Goal: Task Accomplishment & Management: Manage account settings

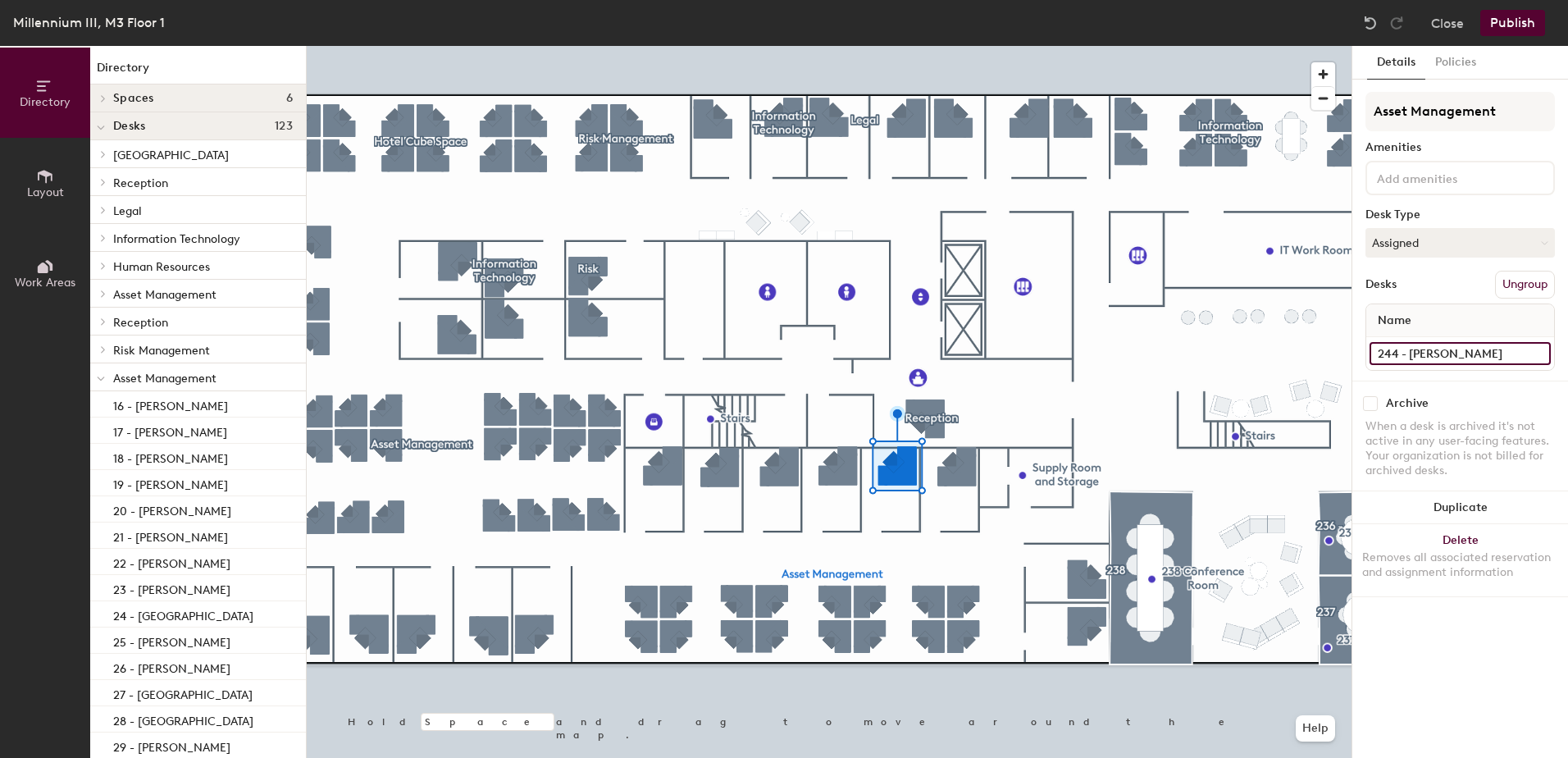
click at [1417, 343] on input "244 - [PERSON_NAME]" at bounding box center [1460, 354] width 182 height 23
click at [1417, 349] on input "244 - [PERSON_NAME]" at bounding box center [1460, 354] width 182 height 23
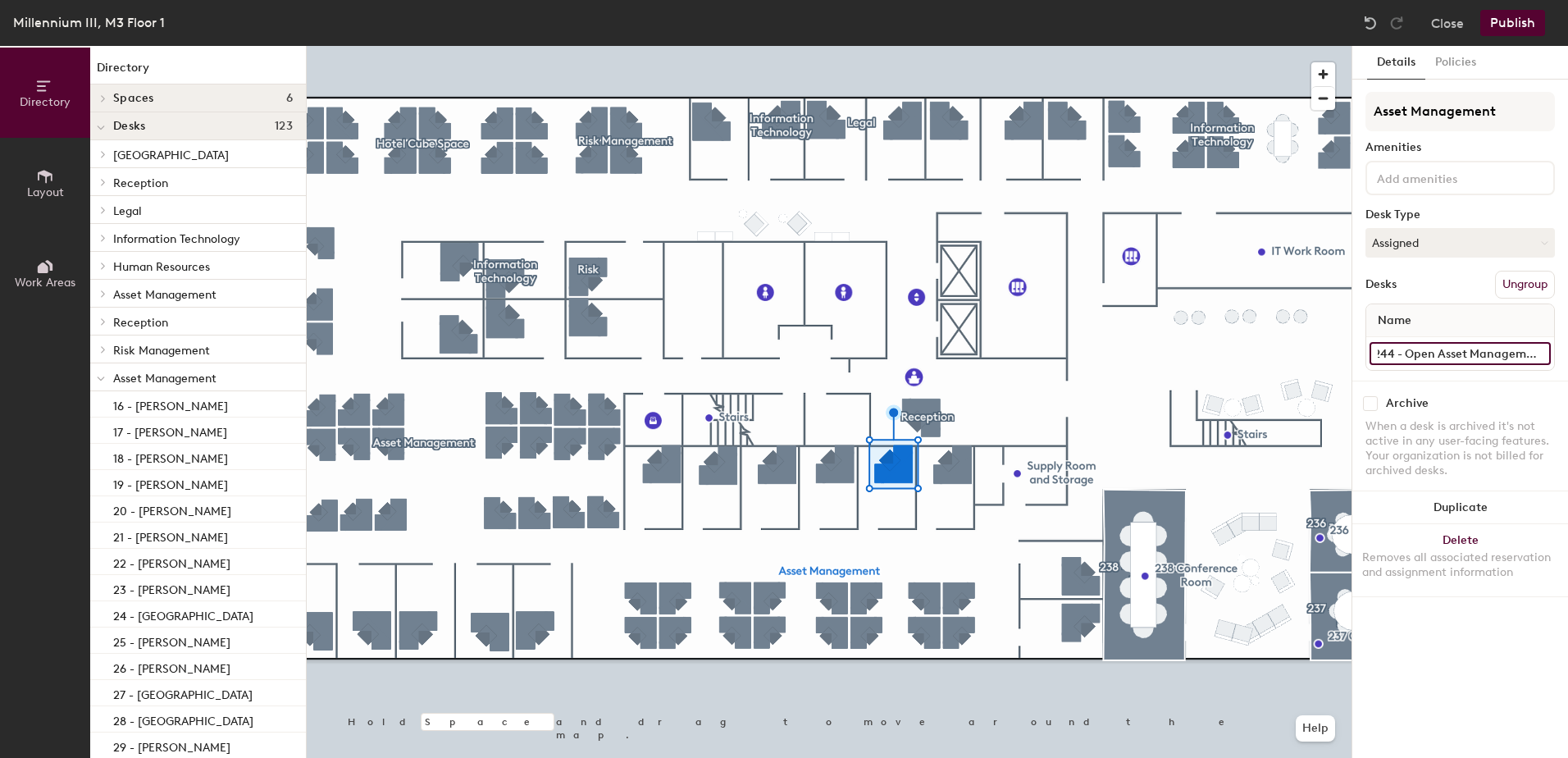
type input "244 - Open Asset Management"
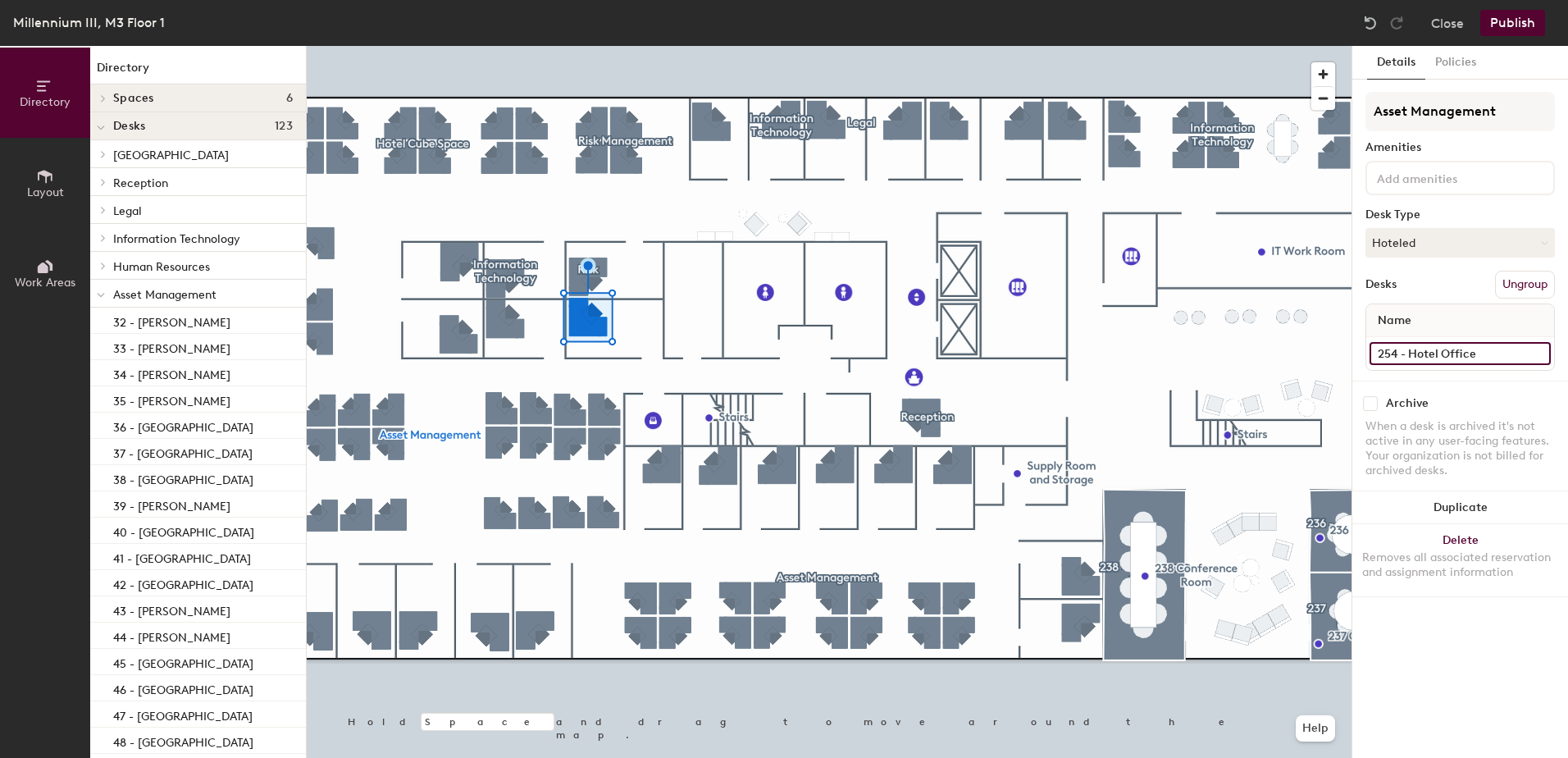
click at [1427, 353] on input "254 - Hotel Office" at bounding box center [1460, 354] width 182 height 23
click at [1416, 247] on button "Hoteled" at bounding box center [1460, 243] width 189 height 29
click at [1407, 292] on div "Assigned" at bounding box center [1448, 294] width 164 height 25
click at [1442, 348] on input "254 - Hotel Office" at bounding box center [1460, 354] width 182 height 23
click at [1481, 354] on input "254 - Hotel Office" at bounding box center [1460, 354] width 182 height 23
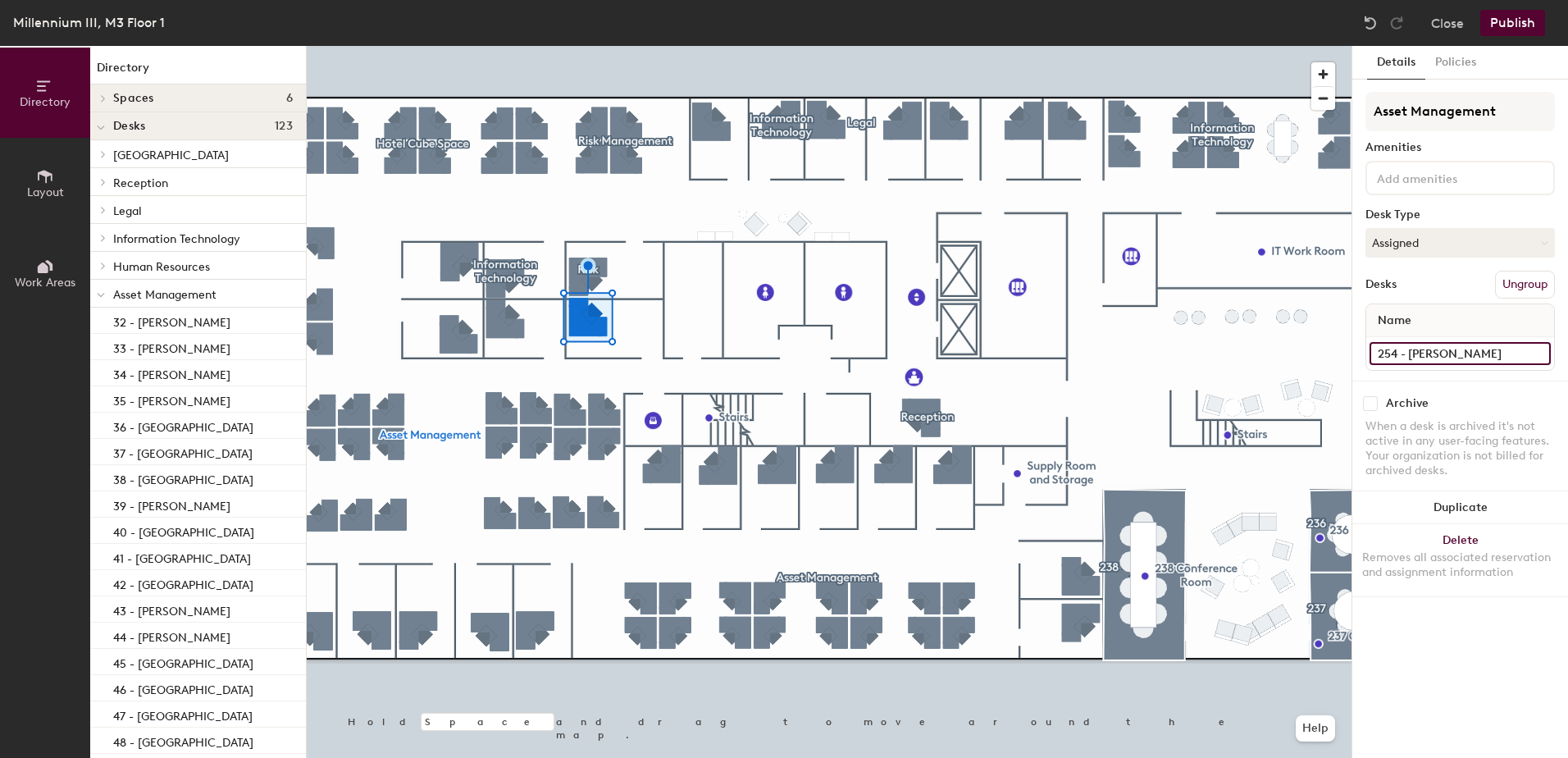
click at [1451, 359] on input "254 - [PERSON_NAME]" at bounding box center [1460, 354] width 182 height 23
click at [1449, 355] on input "254 - [PERSON_NAME]" at bounding box center [1460, 354] width 182 height 23
paste input "[PERSON_NAME]"
type input "254 - [PERSON_NAME]"
click at [961, 46] on div at bounding box center [829, 46] width 1045 height 0
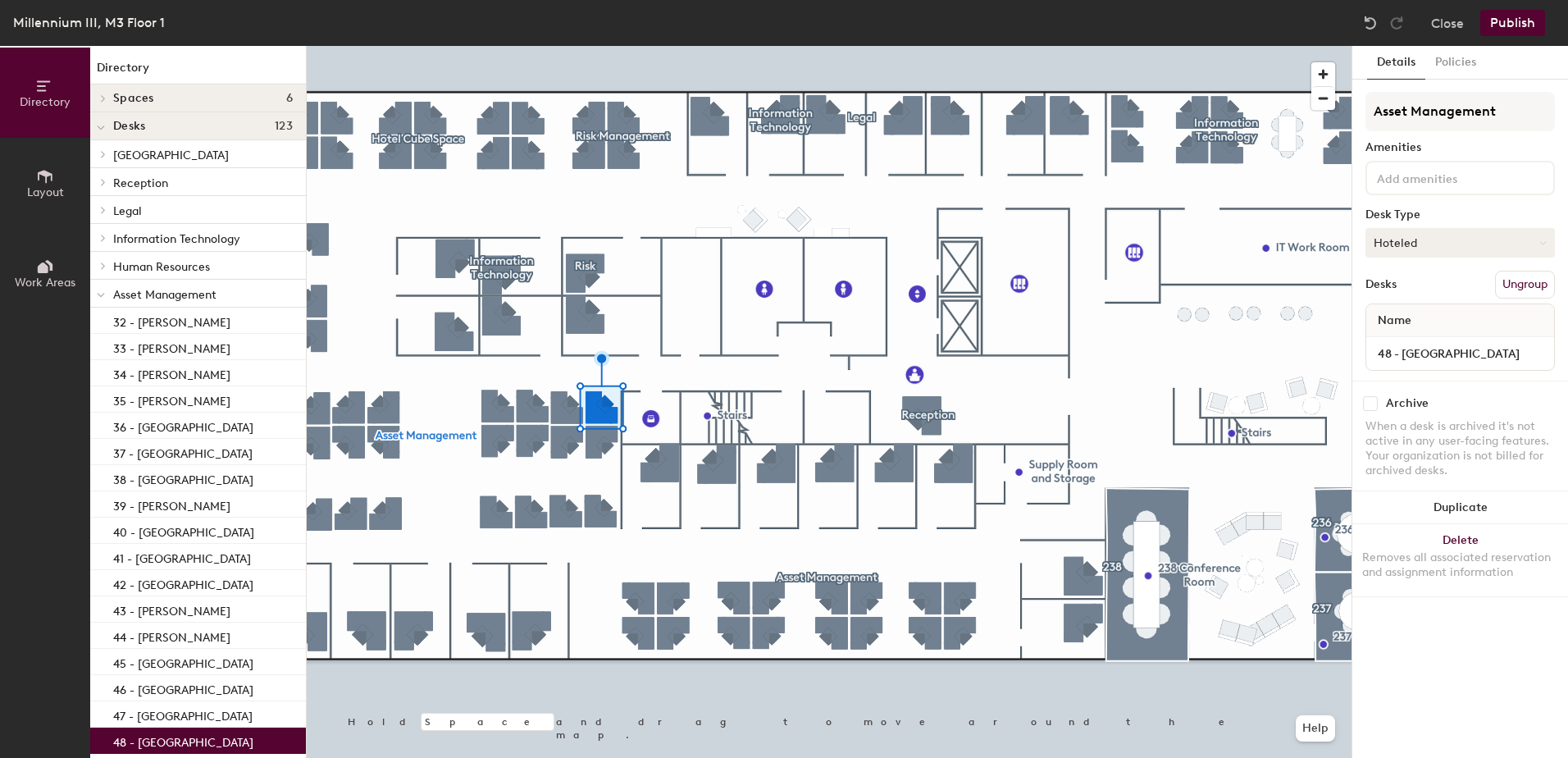
click at [1433, 245] on button "Hoteled" at bounding box center [1460, 243] width 189 height 29
click at [1417, 295] on div "Assigned" at bounding box center [1448, 294] width 164 height 25
click at [1423, 348] on input "48 - [GEOGRAPHIC_DATA]" at bounding box center [1460, 354] width 182 height 23
click at [1422, 352] on input "48 - [GEOGRAPHIC_DATA]" at bounding box center [1460, 354] width 182 height 23
type input "48 - [PERSON_NAME]"
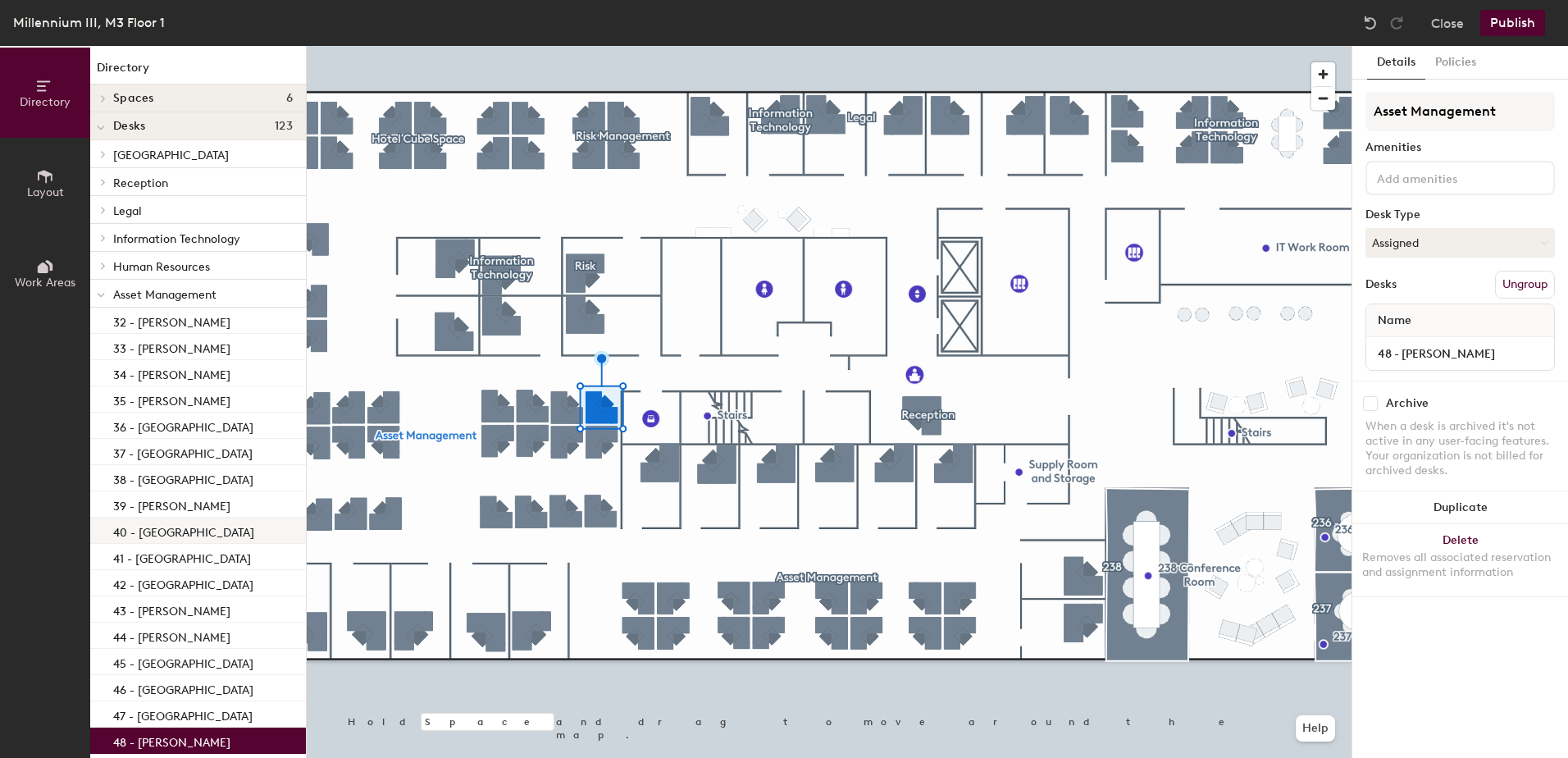
click at [663, 46] on div at bounding box center [829, 46] width 1045 height 0
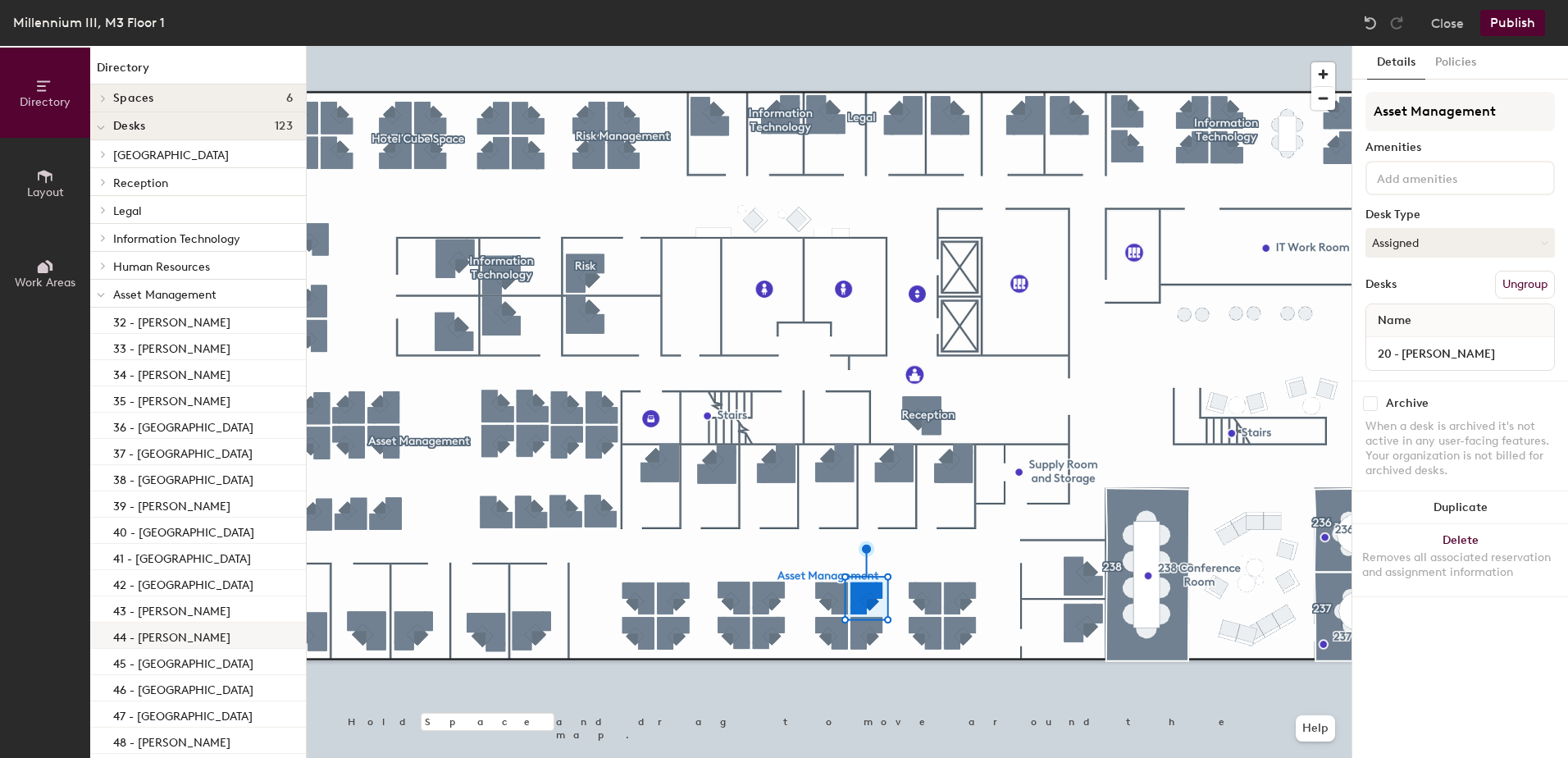
click at [893, 46] on div at bounding box center [829, 46] width 1045 height 0
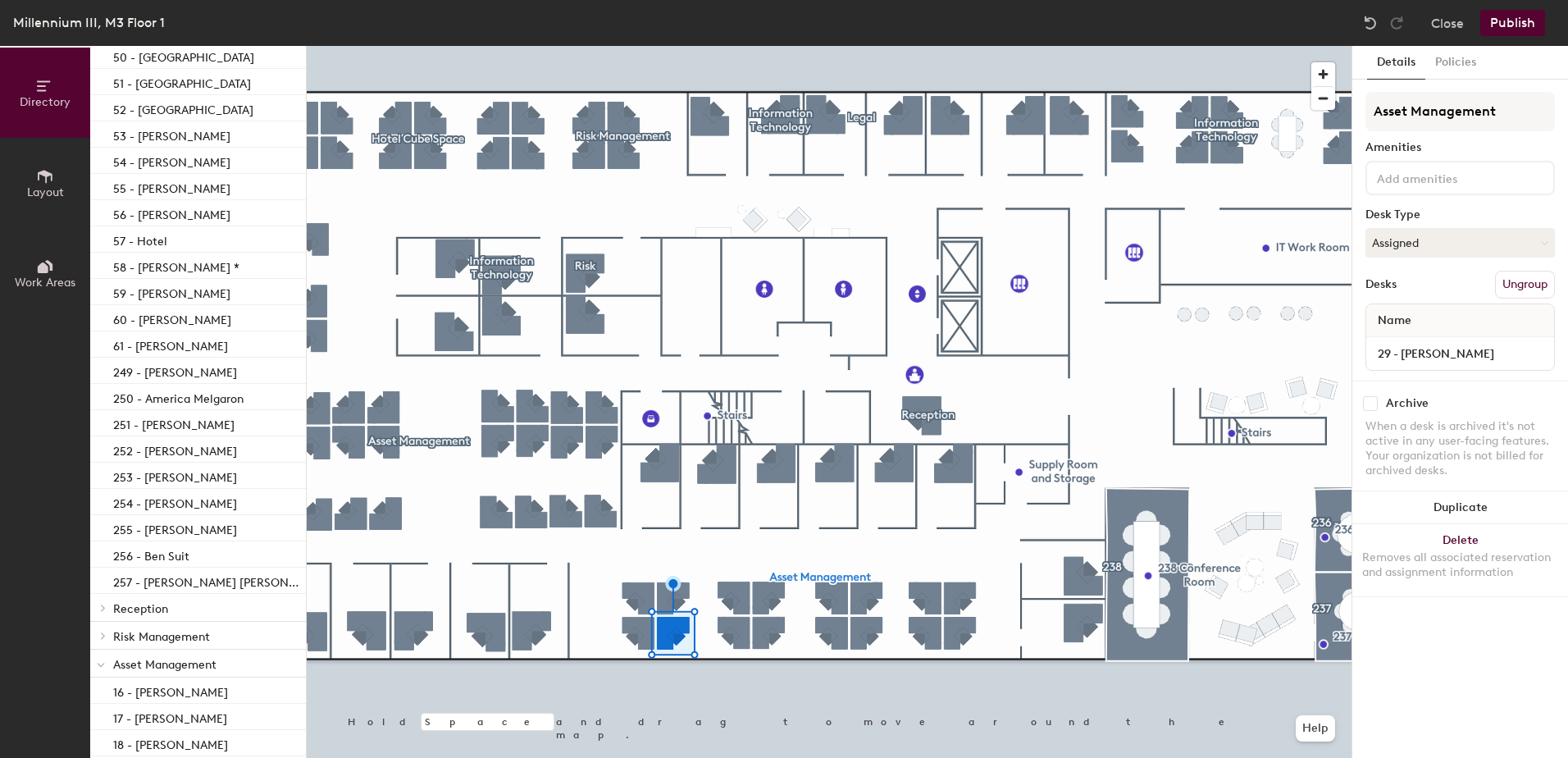
scroll to position [756, 0]
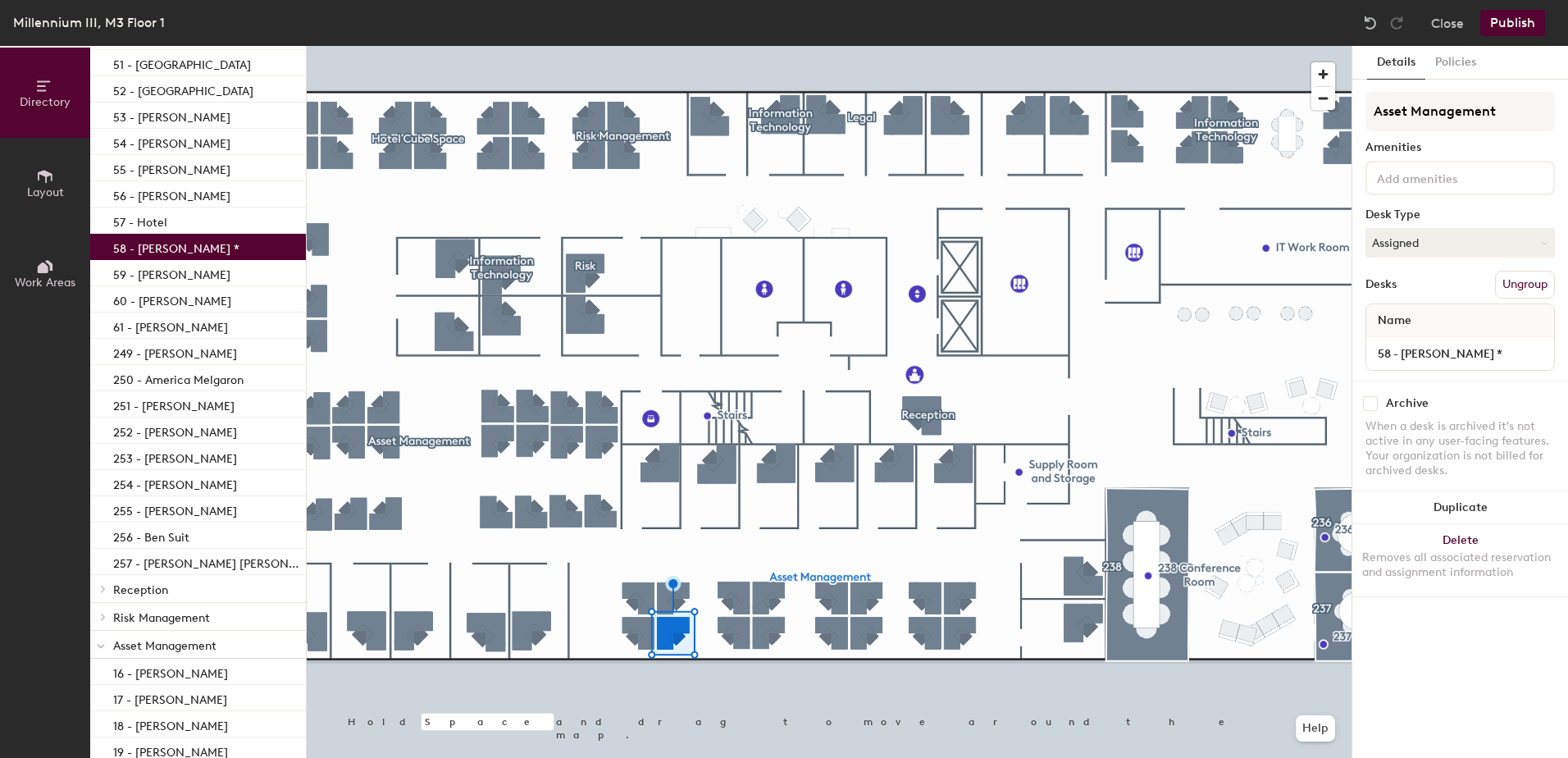
click at [178, 254] on p "58 - [PERSON_NAME] *" at bounding box center [176, 246] width 126 height 19
click at [1441, 243] on button "Assigned" at bounding box center [1460, 243] width 189 height 29
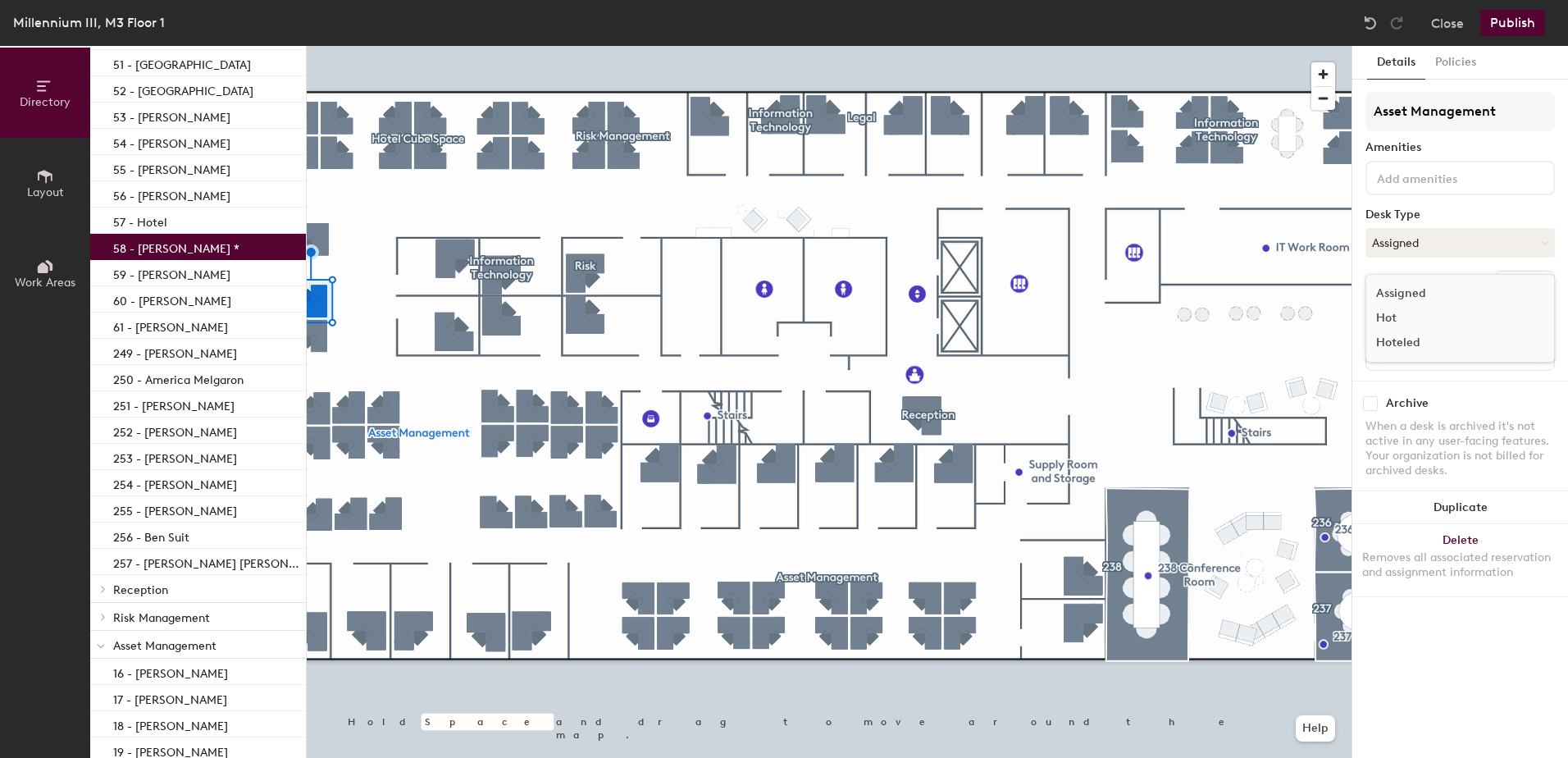
click at [1403, 342] on div "Hoteled" at bounding box center [1448, 343] width 164 height 25
click at [1417, 349] on input "58 - [PERSON_NAME] *" at bounding box center [1460, 354] width 182 height 23
click at [1410, 349] on input "58 - [PERSON_NAME] *" at bounding box center [1460, 354] width 182 height 23
drag, startPoint x: 1410, startPoint y: 349, endPoint x: 1462, endPoint y: 350, distance: 52.0
click at [1462, 350] on input "58 - [PERSON_NAME] *" at bounding box center [1460, 354] width 182 height 23
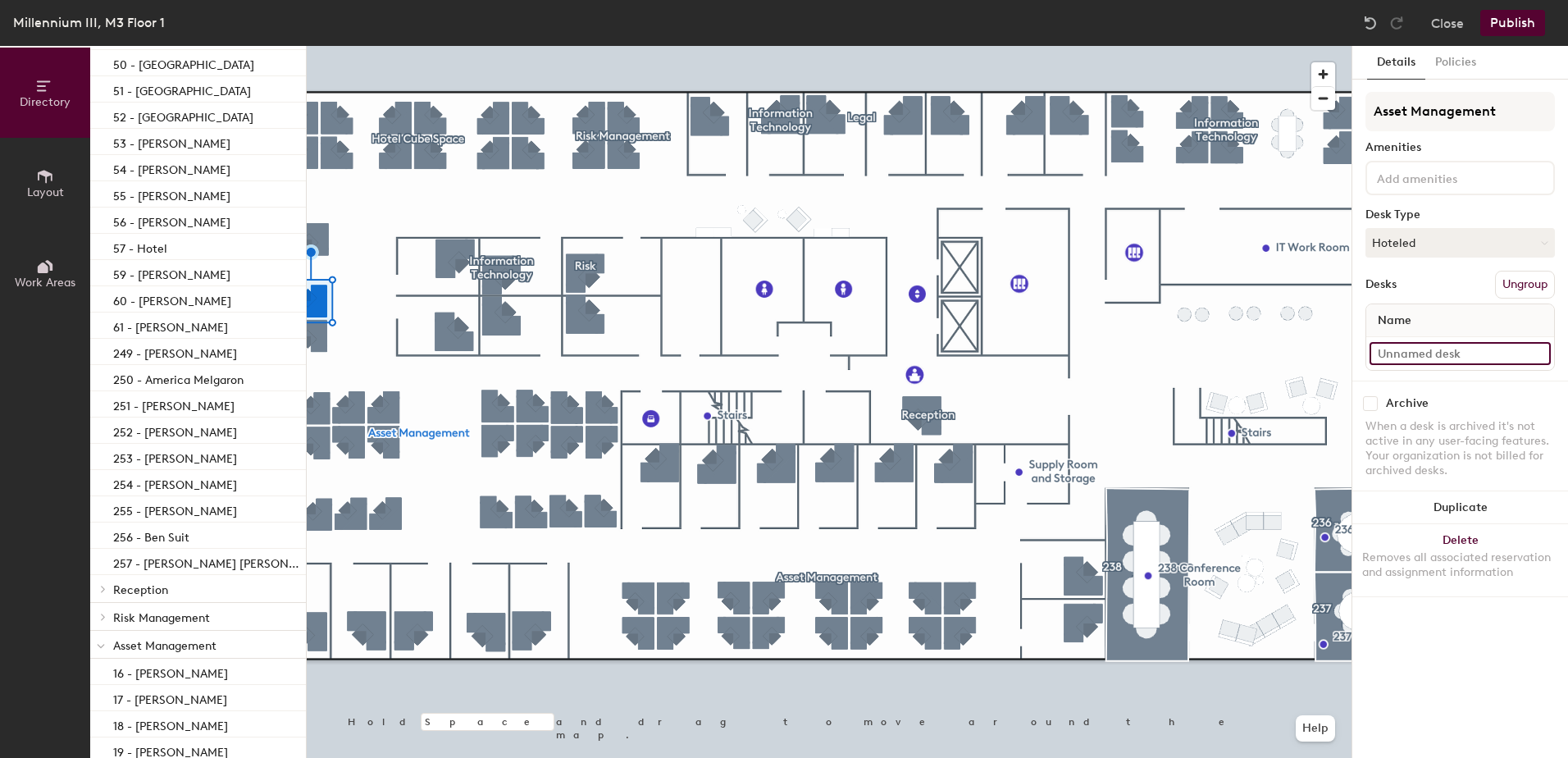
scroll to position [74, 0]
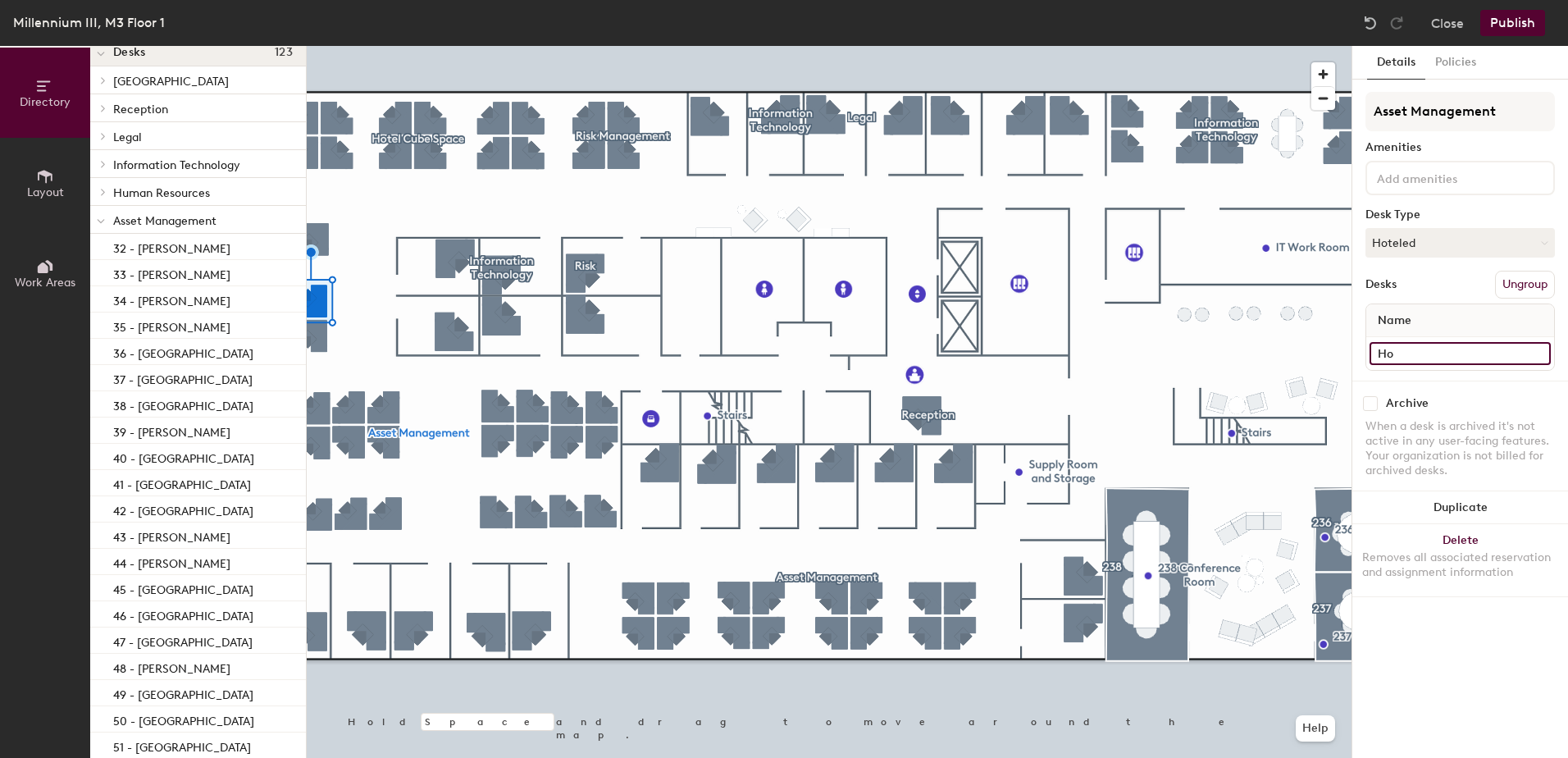
type input "Ho"
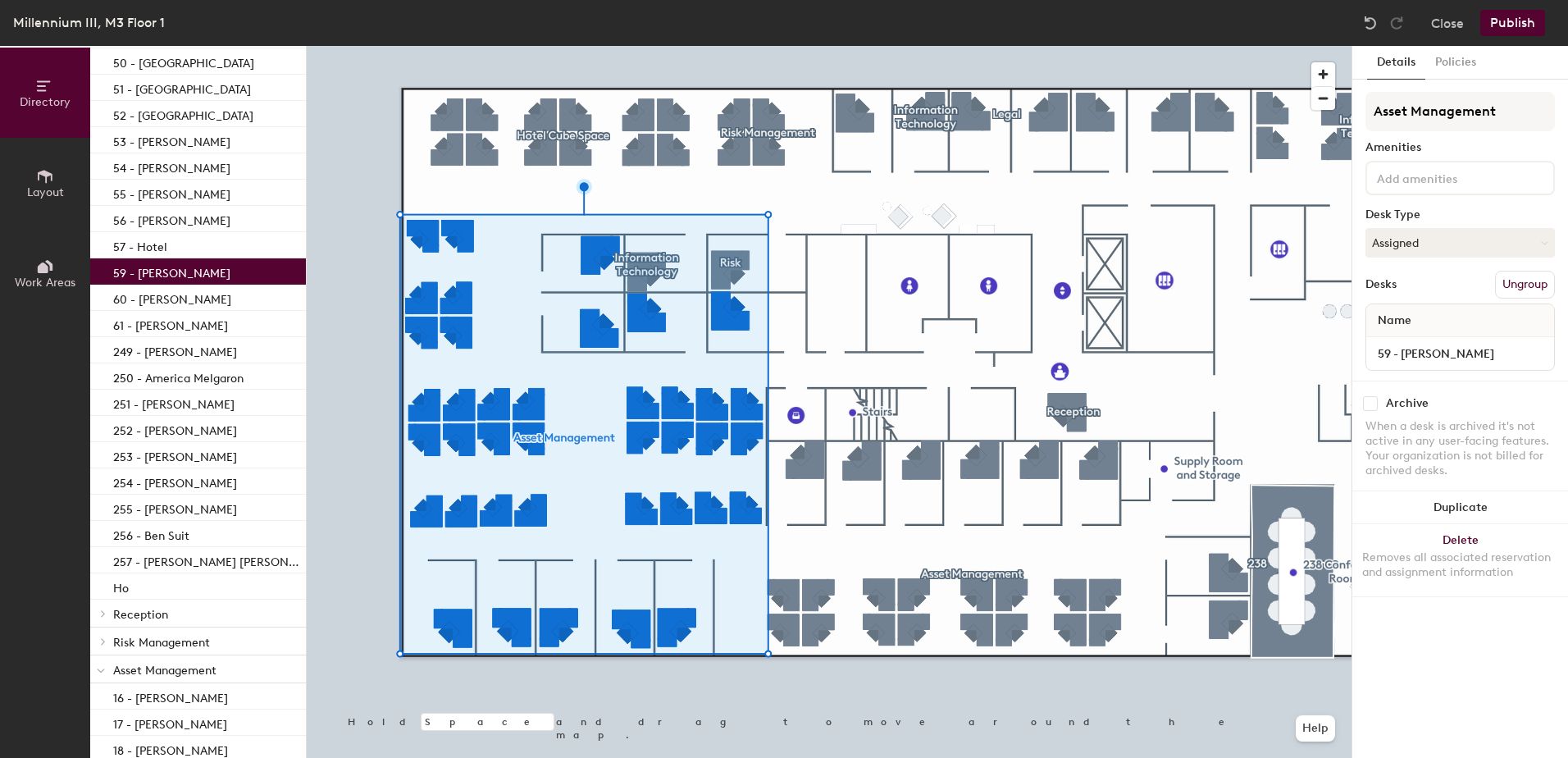
scroll to position [0, 0]
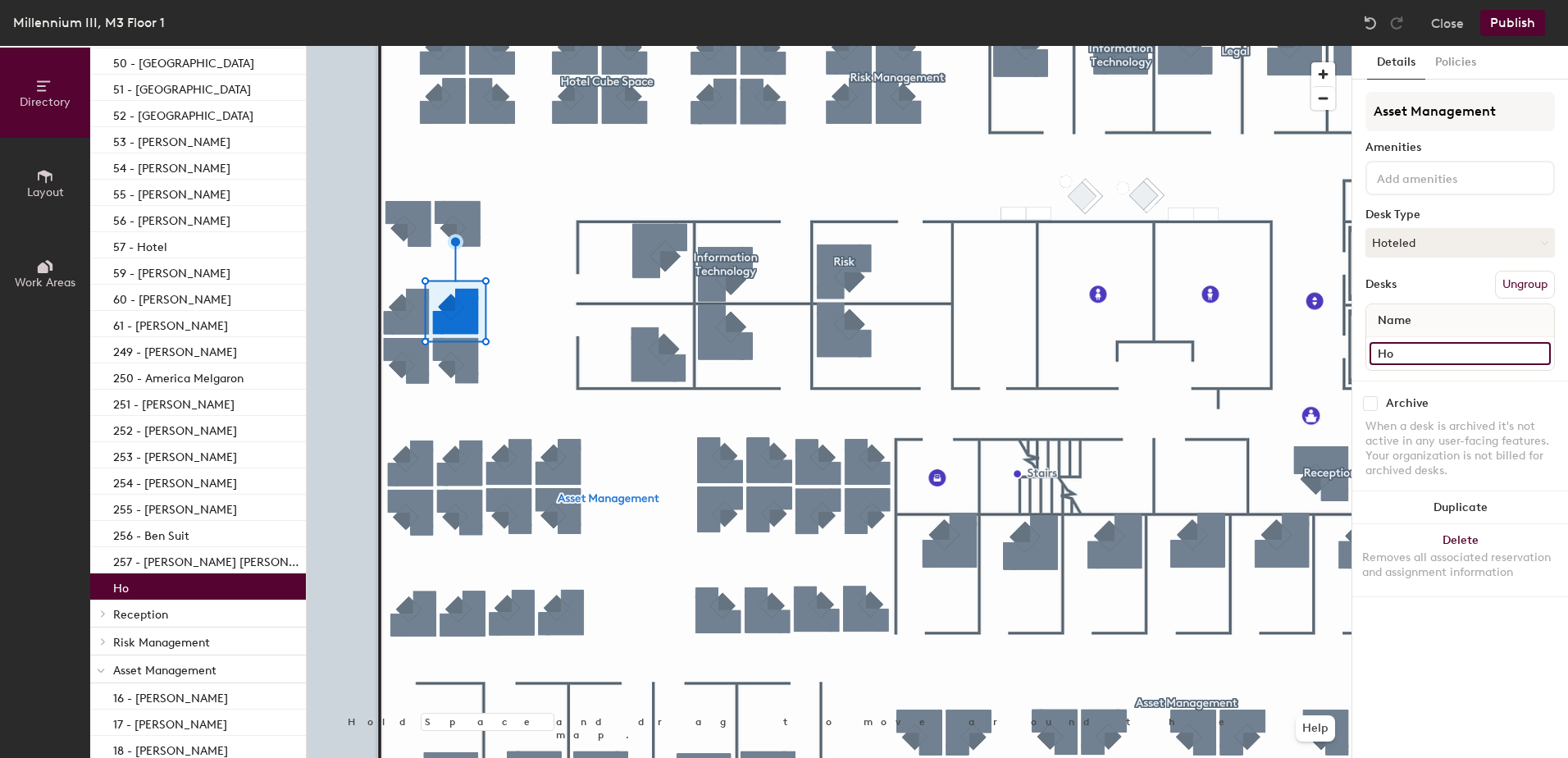
click at [1394, 349] on input "Ho" at bounding box center [1460, 354] width 182 height 23
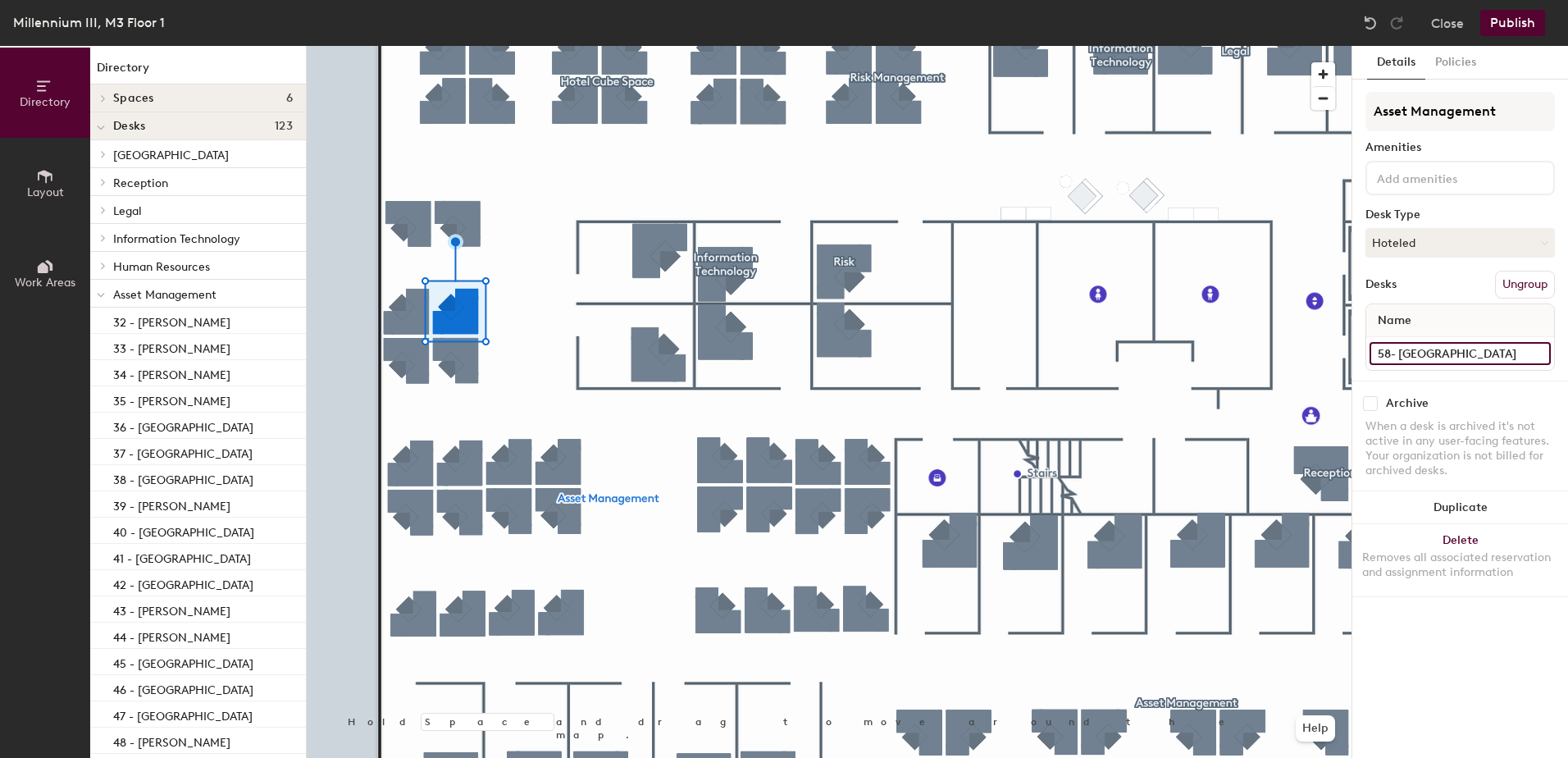
type input "58- [GEOGRAPHIC_DATA]"
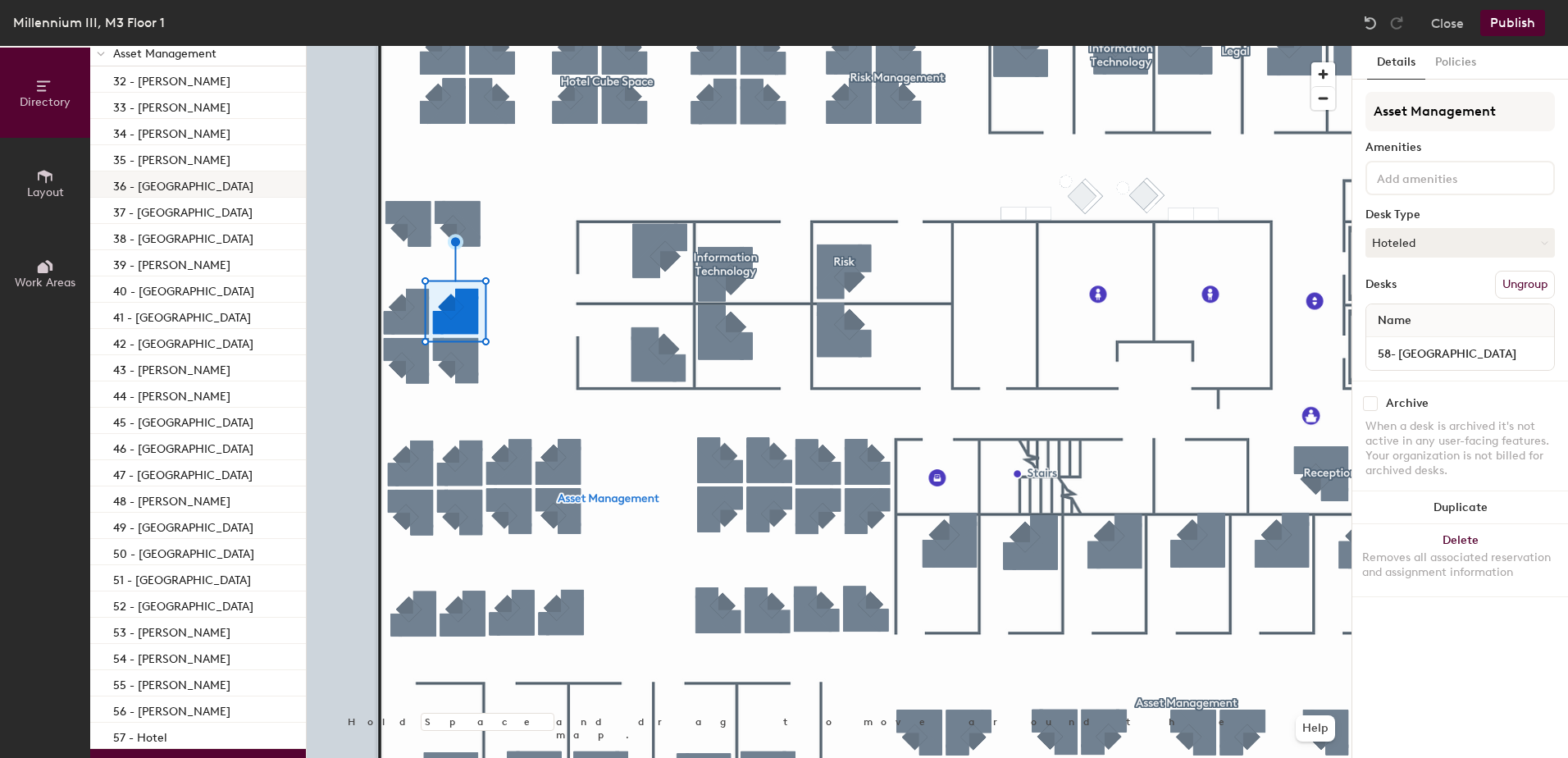
scroll to position [242, 0]
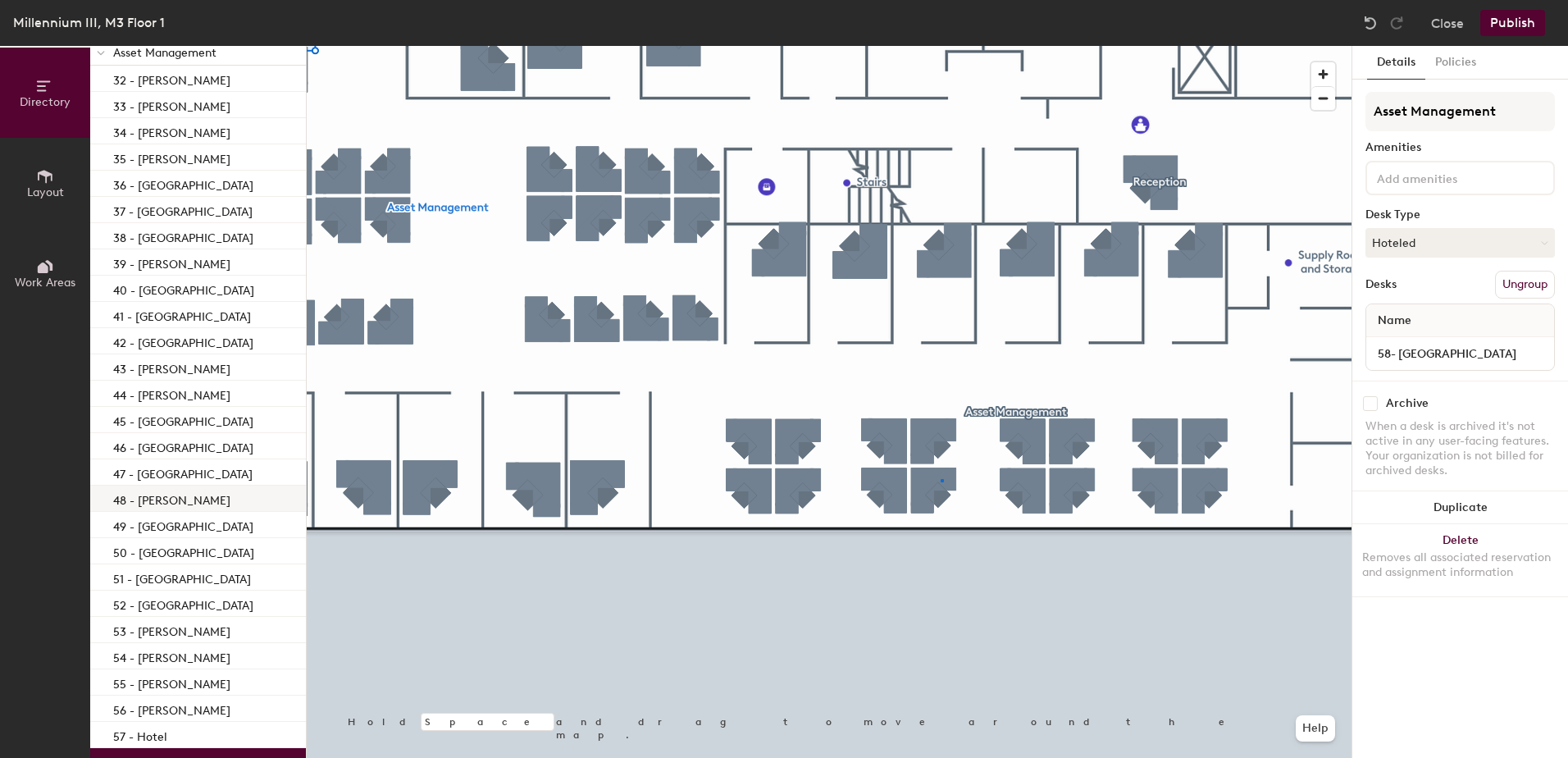
click at [940, 46] on div at bounding box center [829, 46] width 1045 height 0
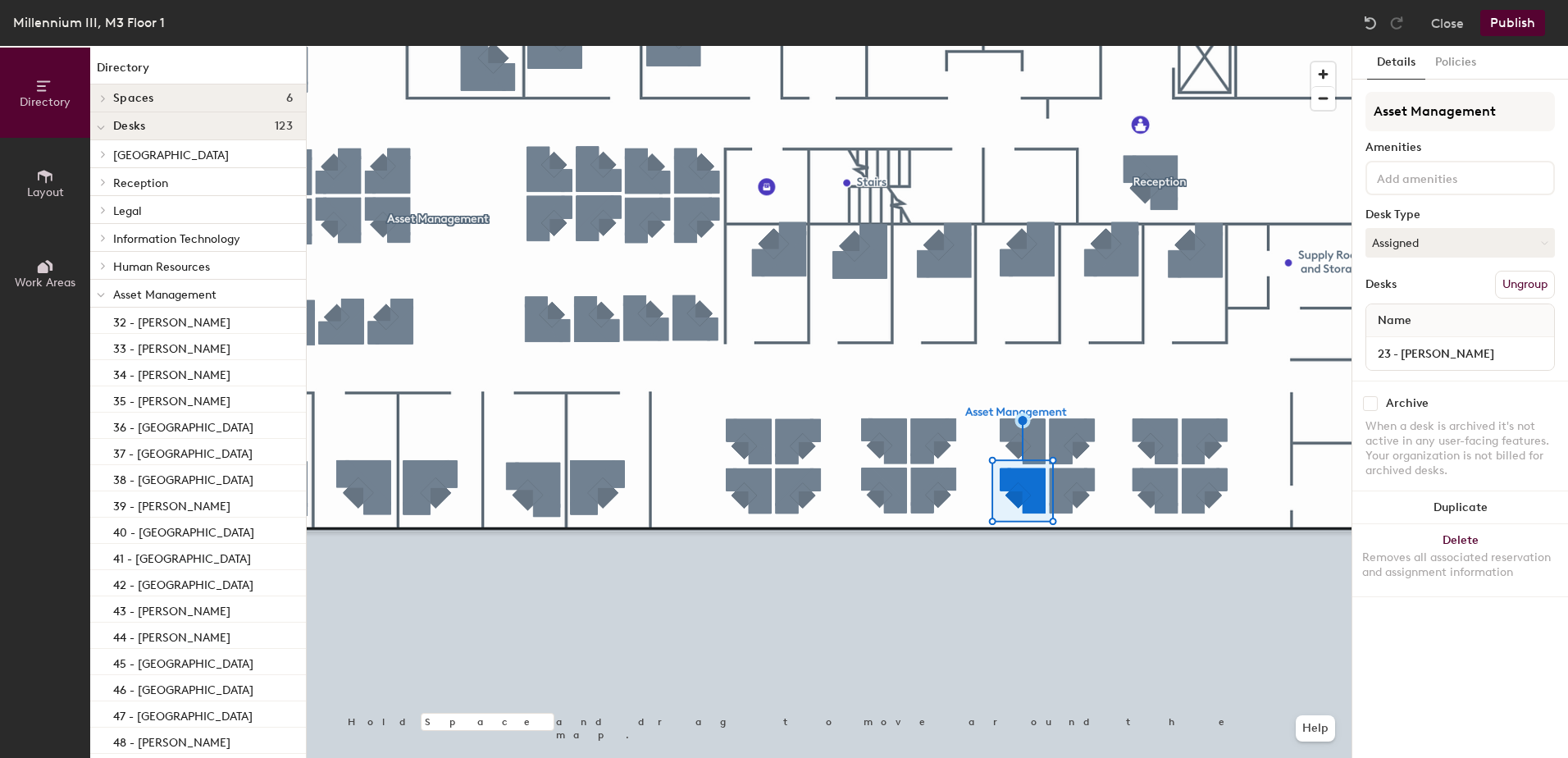
scroll to position [242, 0]
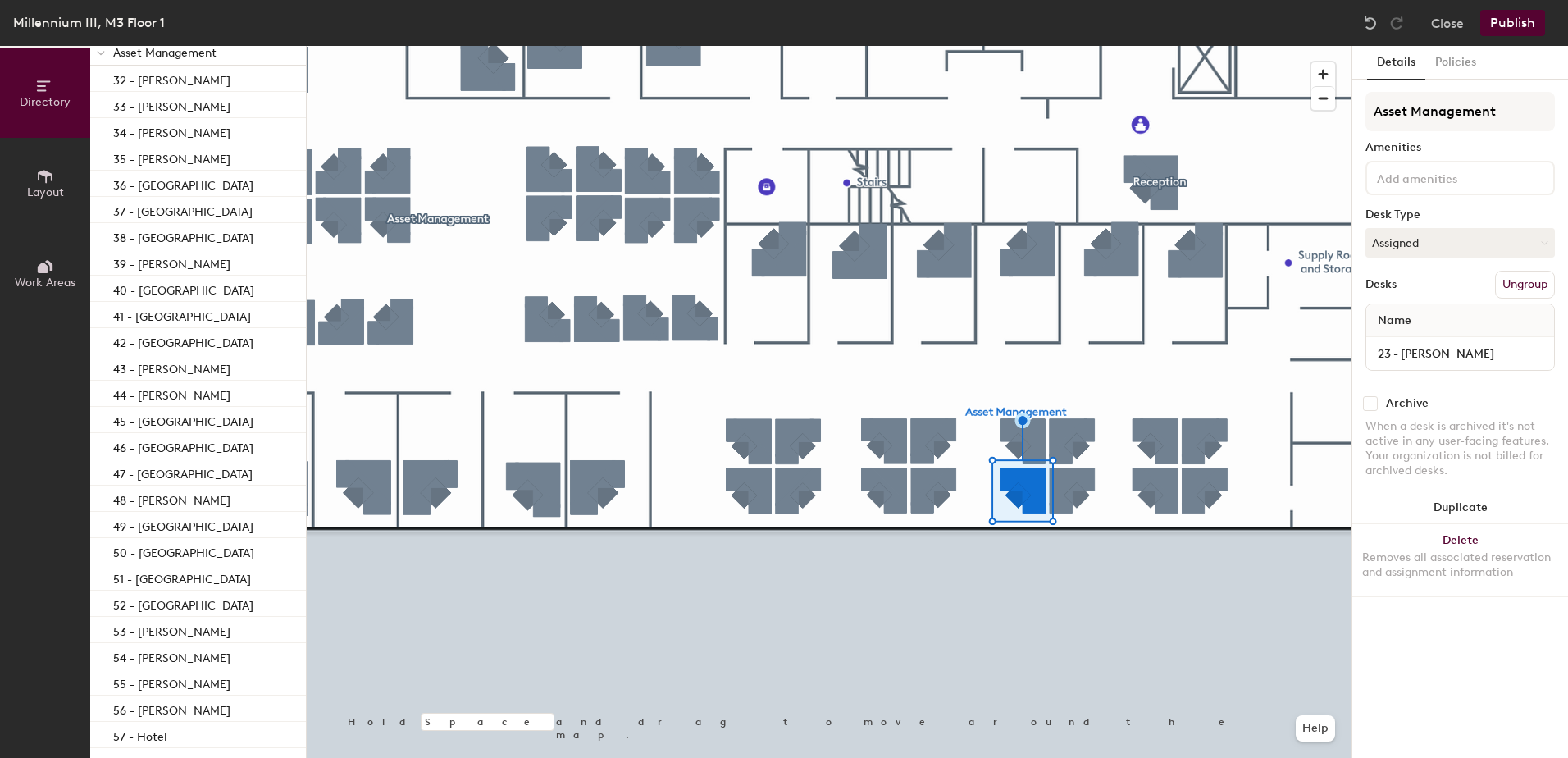
click at [836, 46] on div at bounding box center [829, 46] width 1045 height 0
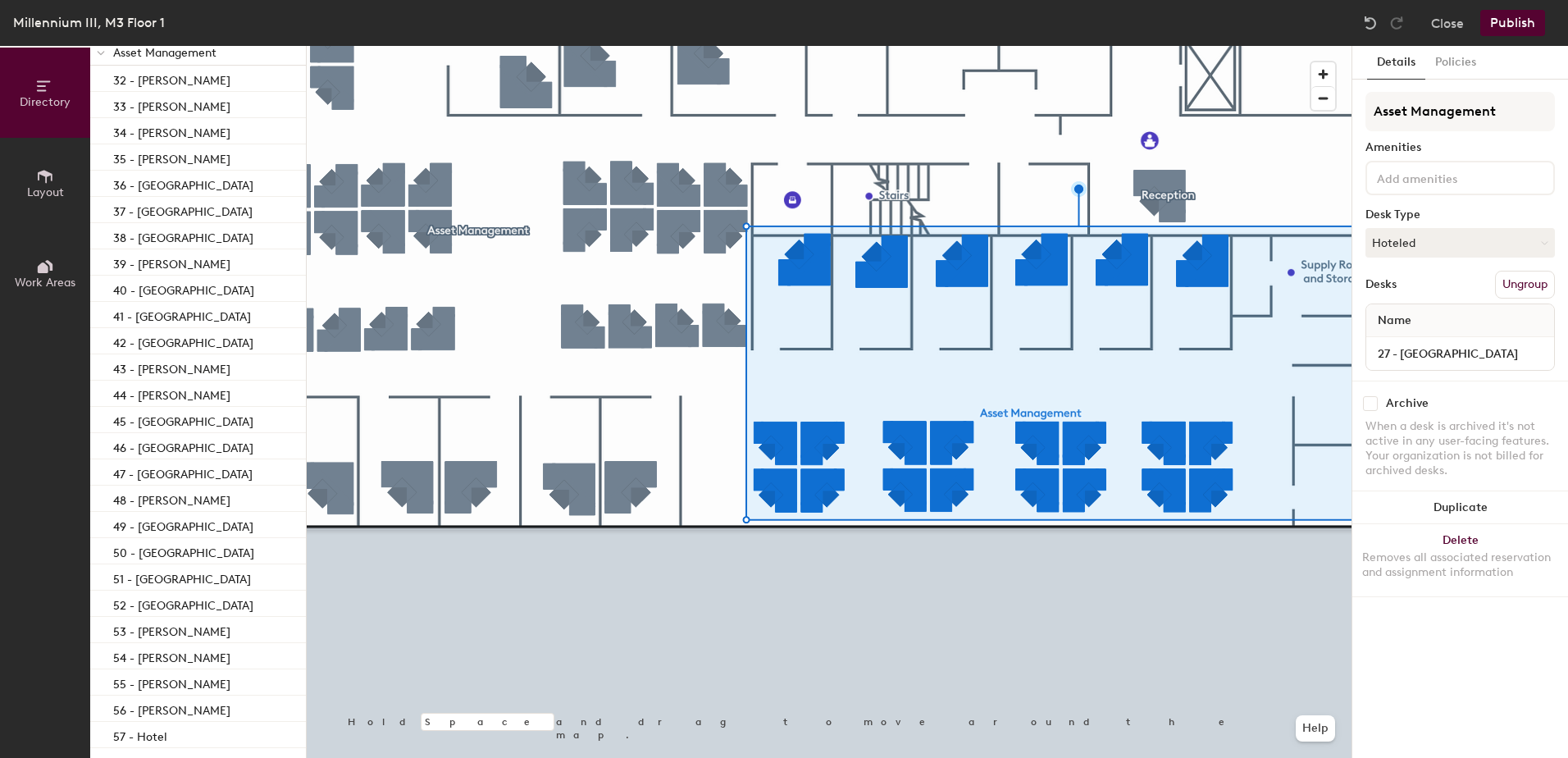
scroll to position [0, 0]
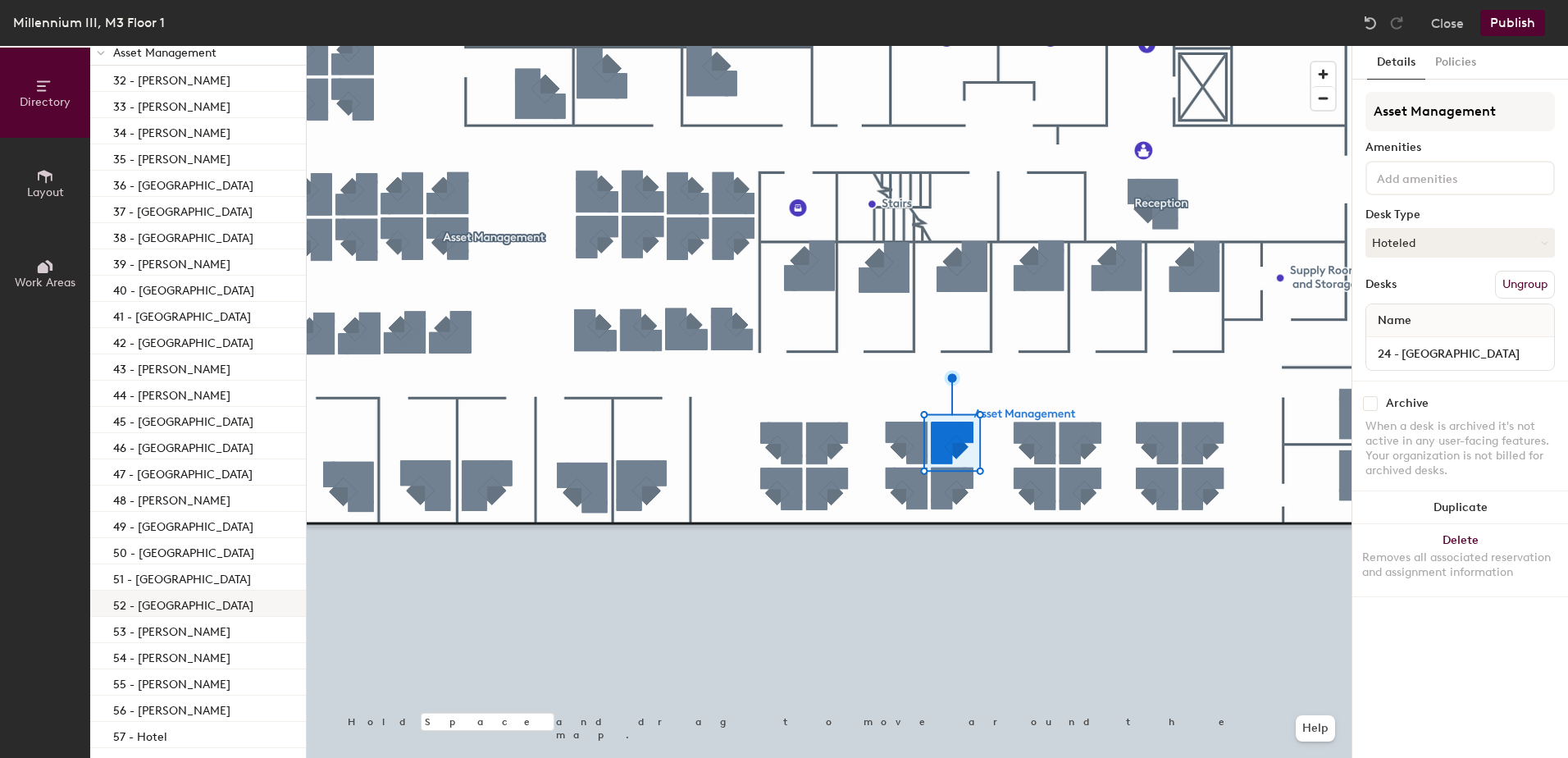
click at [1092, 46] on div at bounding box center [829, 46] width 1045 height 0
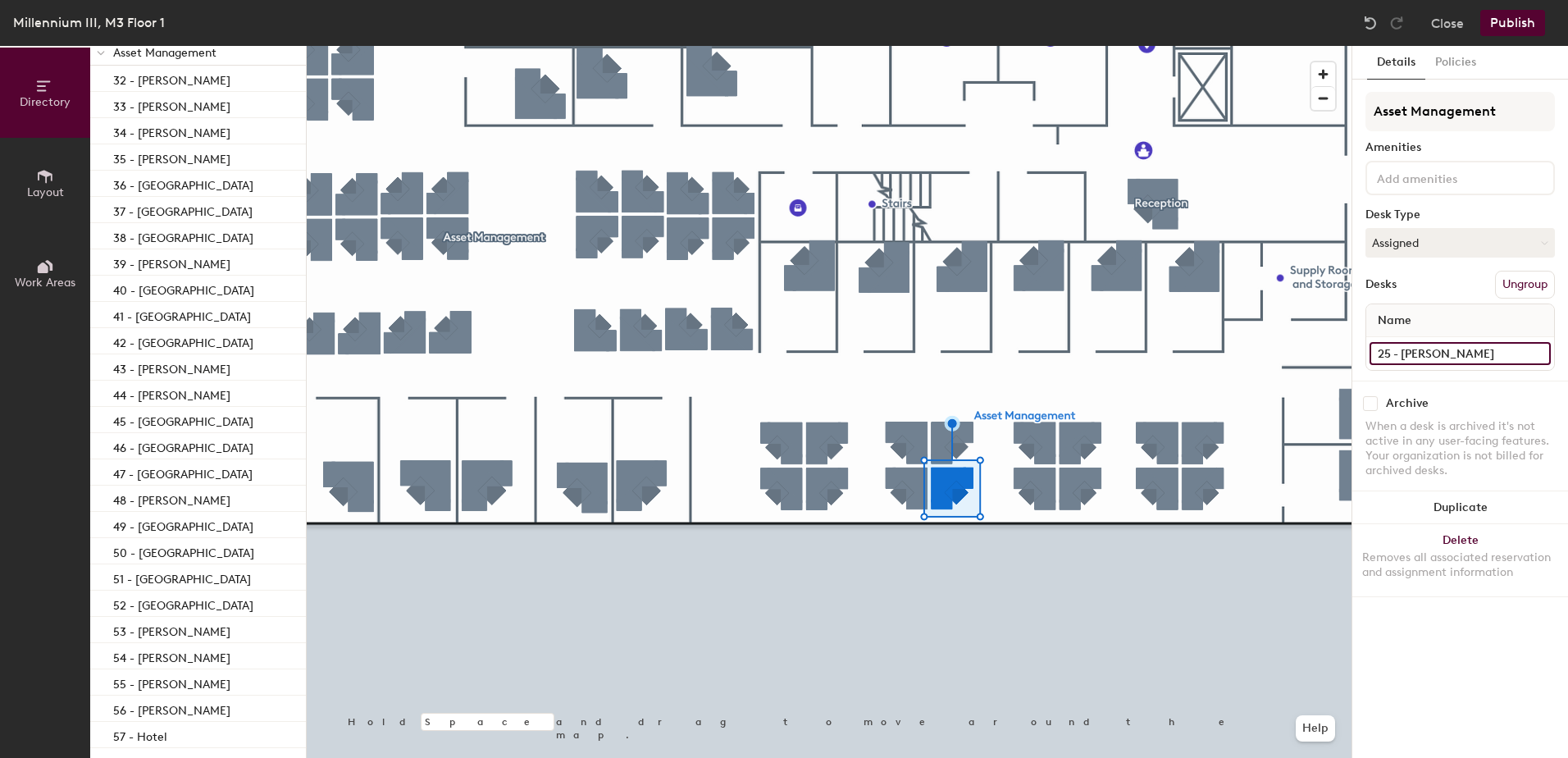
click at [1418, 352] on input "25 - [PERSON_NAME]" at bounding box center [1460, 354] width 182 height 23
click at [1468, 352] on input "25 - [PERSON_NAME]" at bounding box center [1460, 354] width 182 height 23
click at [1470, 355] on input "25 - [PERSON_NAME]" at bounding box center [1460, 354] width 182 height 23
click at [1464, 355] on input "25 - [PERSON_NAME]" at bounding box center [1460, 354] width 182 height 23
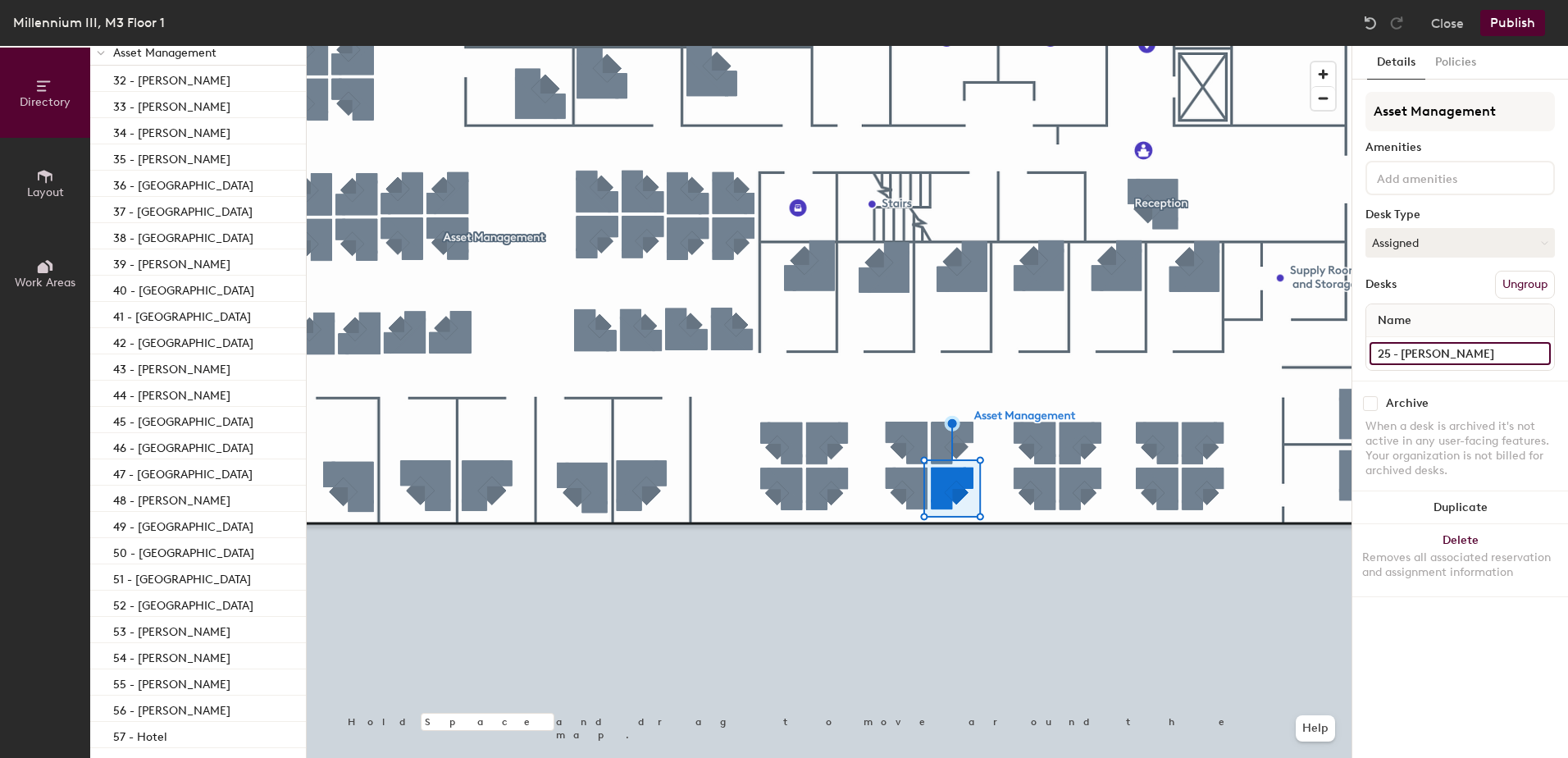
click at [1464, 355] on input "25 - [PERSON_NAME]" at bounding box center [1460, 354] width 182 height 23
click at [1435, 355] on input "25 - [PERSON_NAME]" at bounding box center [1460, 354] width 182 height 23
click at [1428, 355] on input "25 - [PERSON_NAME]" at bounding box center [1460, 354] width 182 height 23
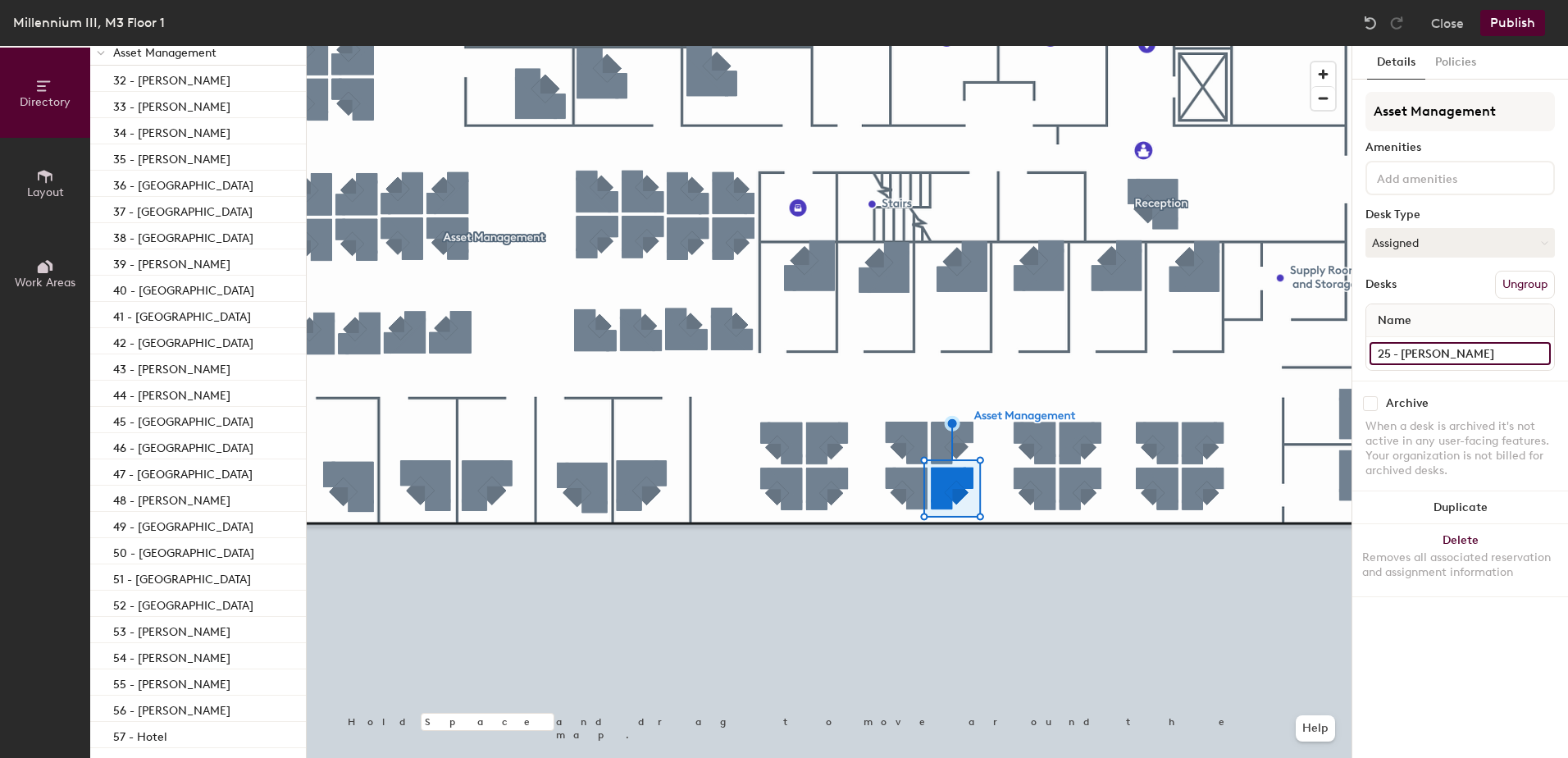
drag, startPoint x: 1428, startPoint y: 355, endPoint x: 1471, endPoint y: 359, distance: 43.2
click at [1471, 359] on input "25 - [PERSON_NAME]" at bounding box center [1460, 354] width 182 height 23
click at [1476, 349] on input "25 - [PERSON_NAME]" at bounding box center [1460, 354] width 182 height 23
drag, startPoint x: 1483, startPoint y: 356, endPoint x: 1424, endPoint y: 358, distance: 59.0
click at [1424, 358] on input "25 - [PERSON_NAME]" at bounding box center [1460, 354] width 182 height 23
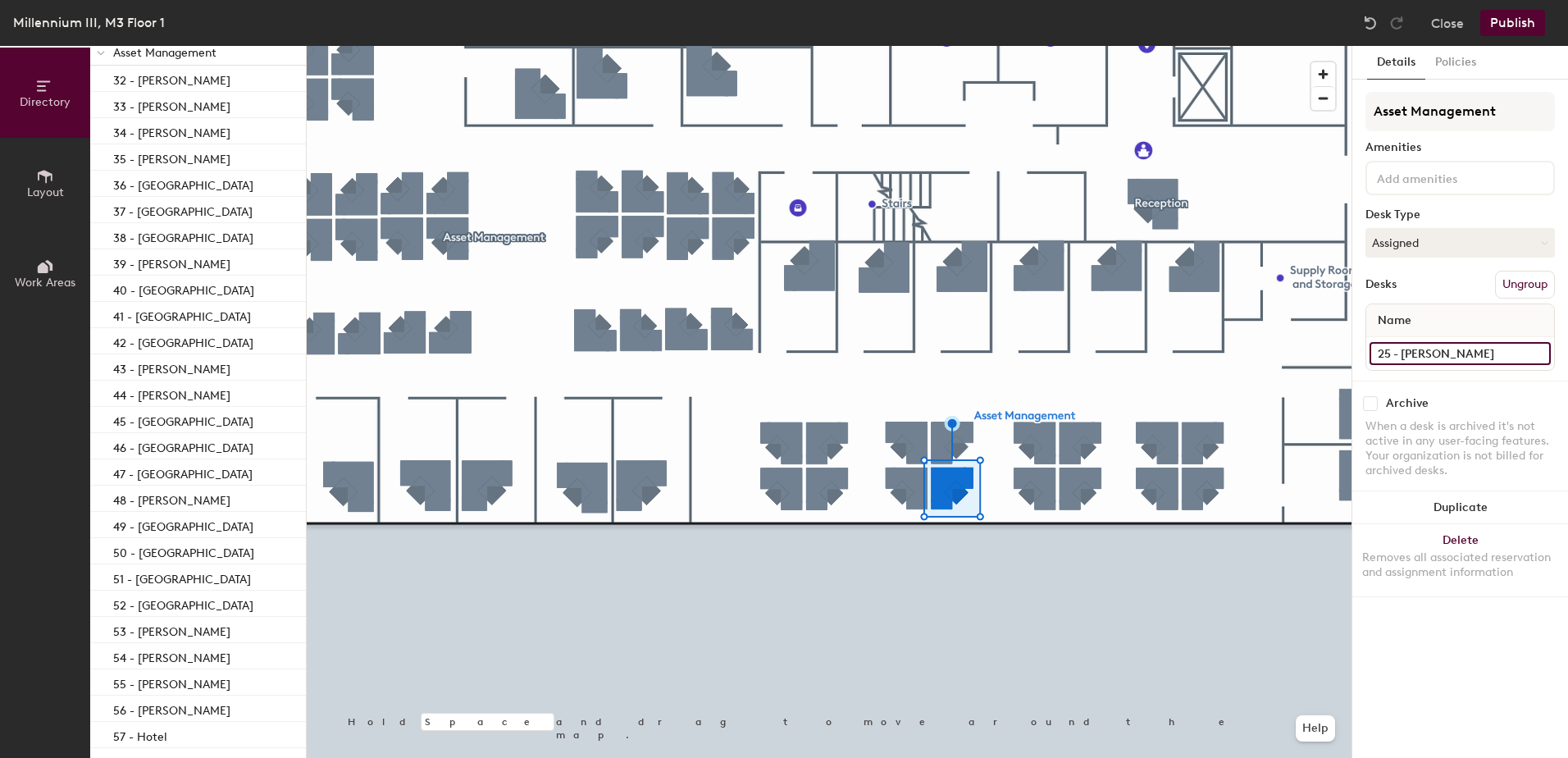
click at [1512, 357] on input "25 - [PERSON_NAME]" at bounding box center [1460, 354] width 182 height 23
type input "25 - Max Milgrom"
click at [1029, 46] on div at bounding box center [829, 46] width 1045 height 0
click at [1418, 359] on input "23 - [PERSON_NAME]" at bounding box center [1460, 354] width 182 height 23
click at [1486, 357] on input "23 - [PERSON_NAME]" at bounding box center [1460, 354] width 182 height 23
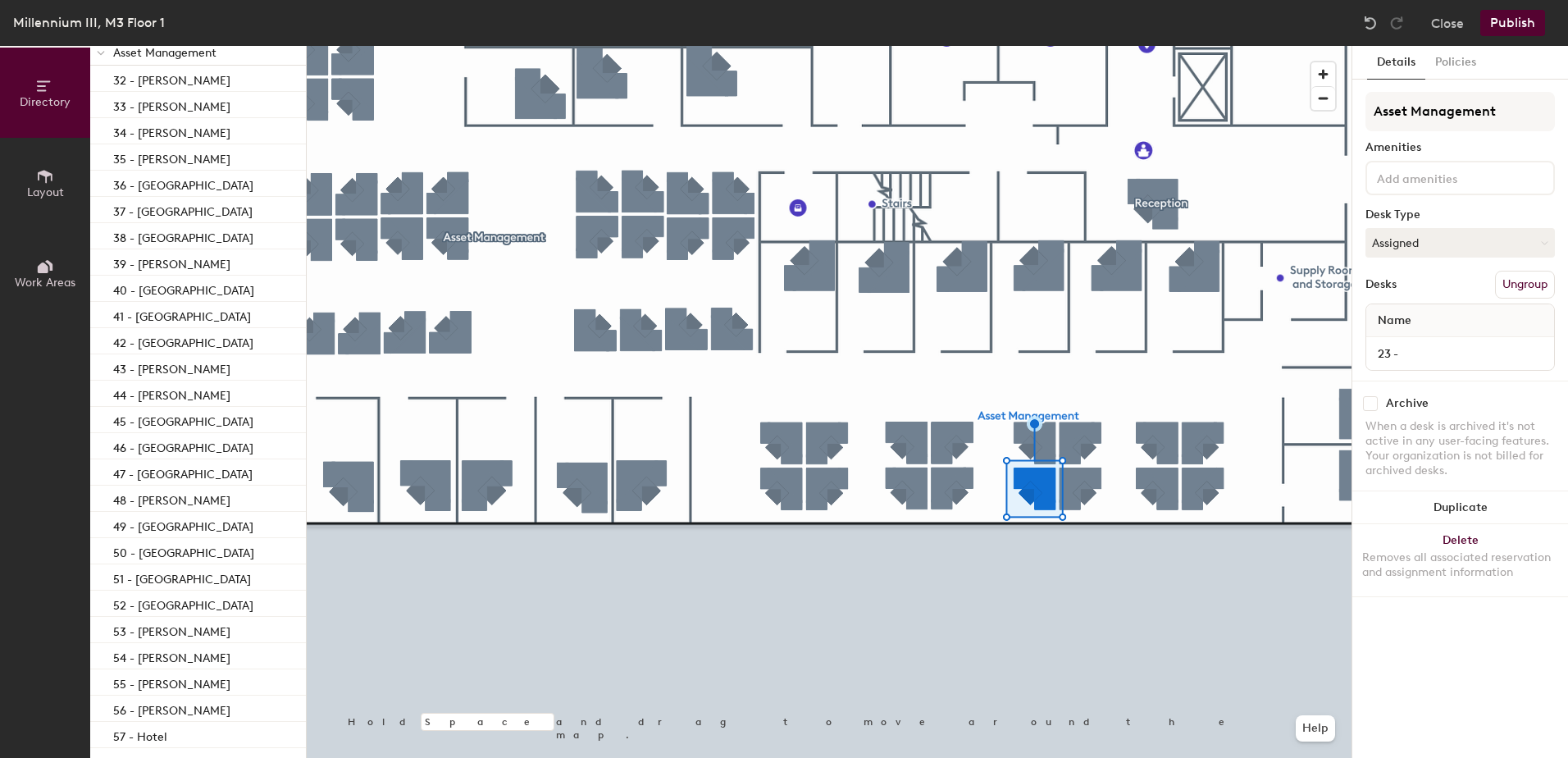
drag, startPoint x: 1410, startPoint y: 332, endPoint x: 1427, endPoint y: 341, distance: 19.2
click at [1410, 332] on span "Name" at bounding box center [1394, 321] width 50 height 29
click at [1427, 346] on input "23 -" at bounding box center [1460, 354] width 182 height 23
click at [1428, 353] on input "23 -" at bounding box center [1460, 354] width 182 height 23
type input "23 - Arielle Kolen"
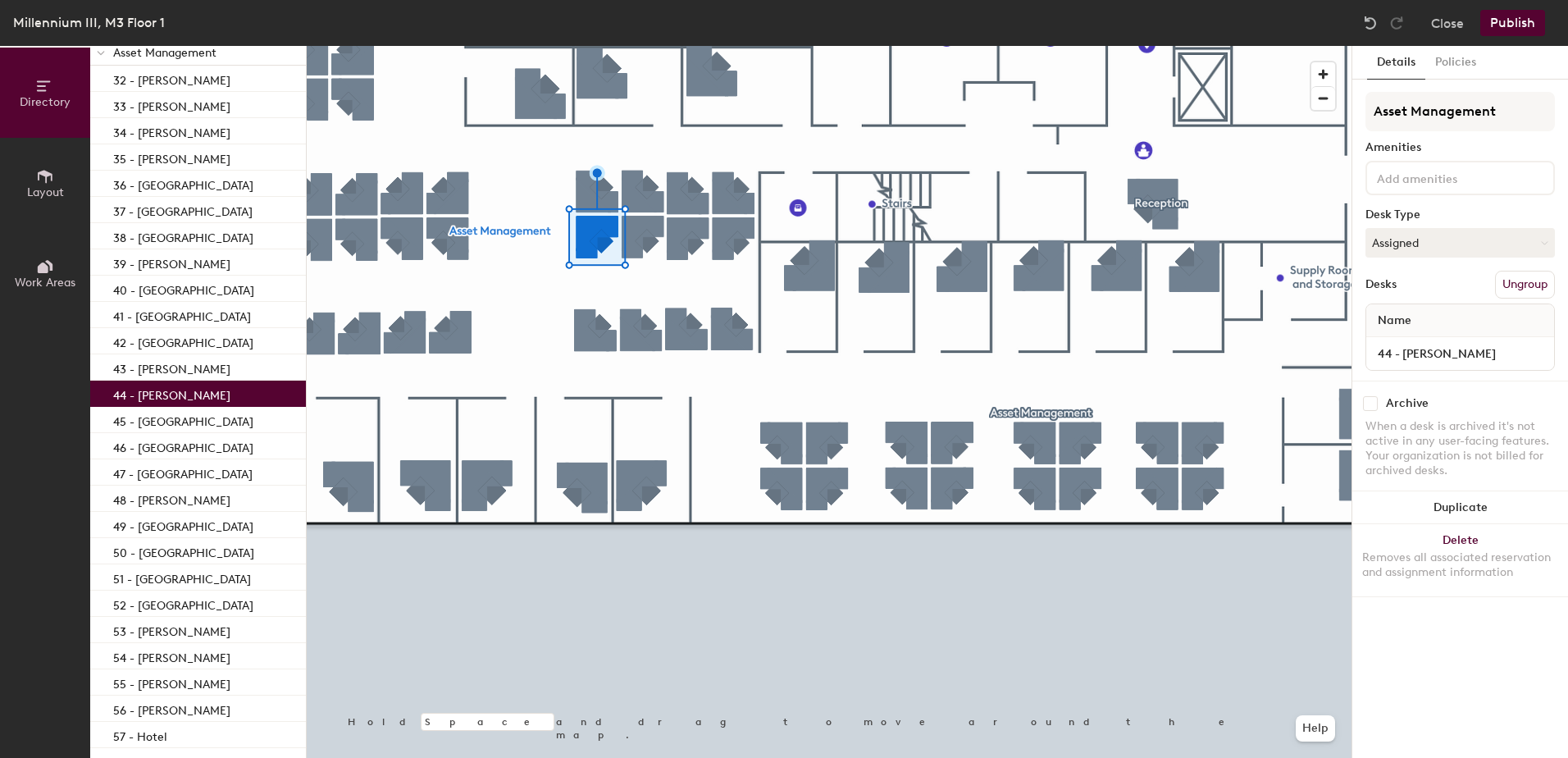
click at [691, 46] on div at bounding box center [829, 46] width 1045 height 0
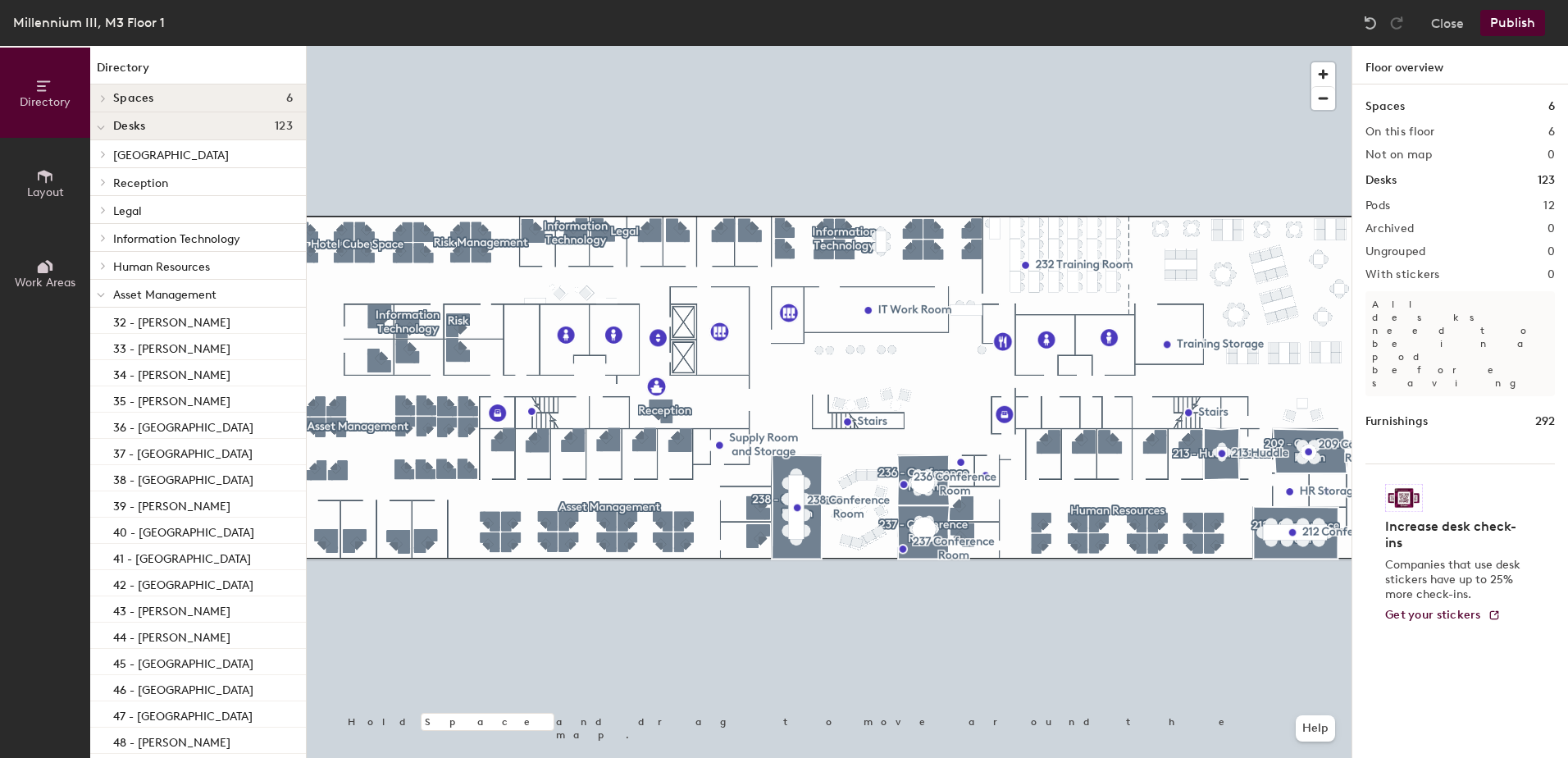
click at [1520, 21] on button "Publish" at bounding box center [1513, 23] width 65 height 27
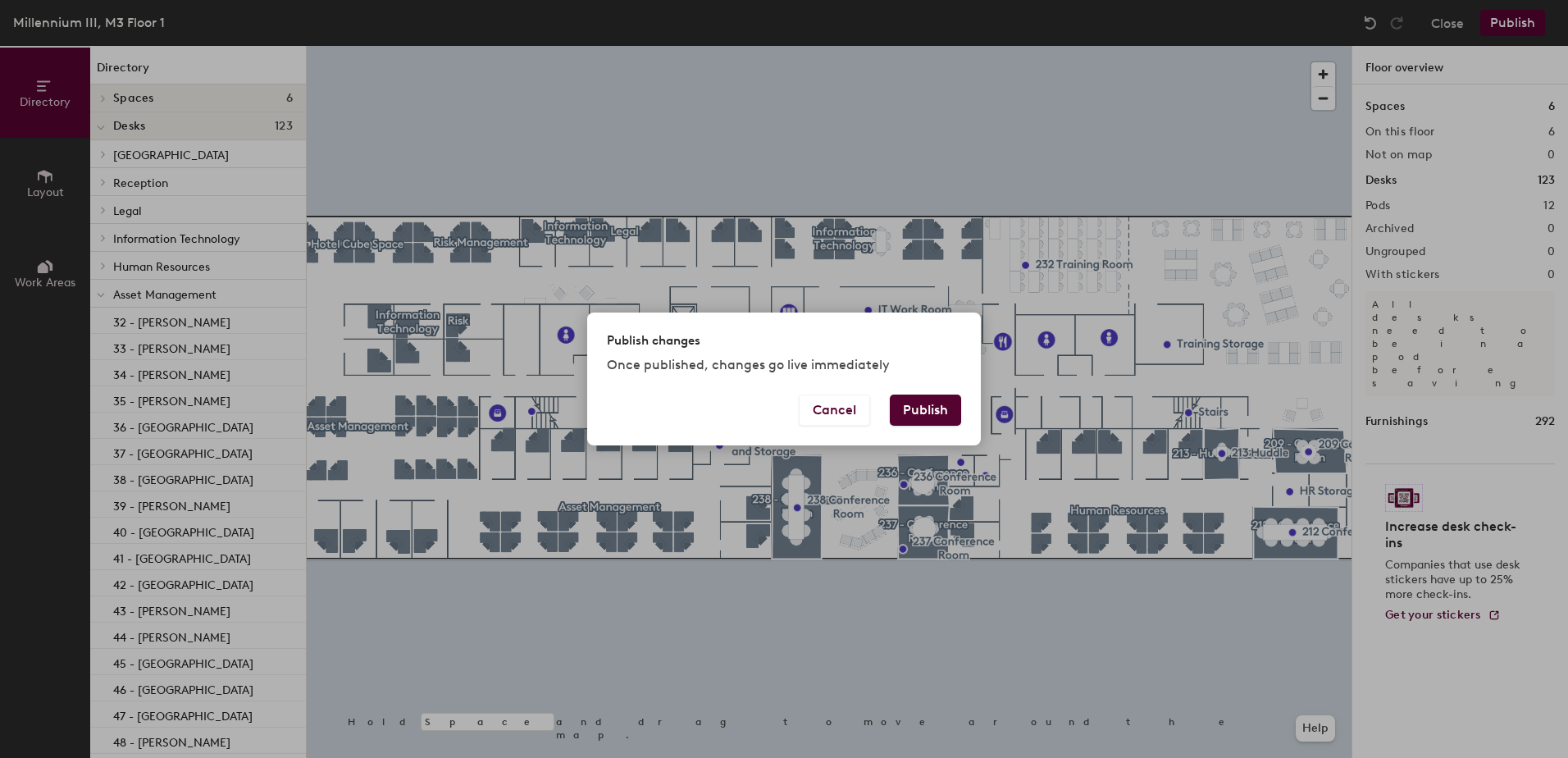
click at [912, 408] on button "Publish" at bounding box center [925, 410] width 71 height 31
